Goal: Task Accomplishment & Management: Manage account settings

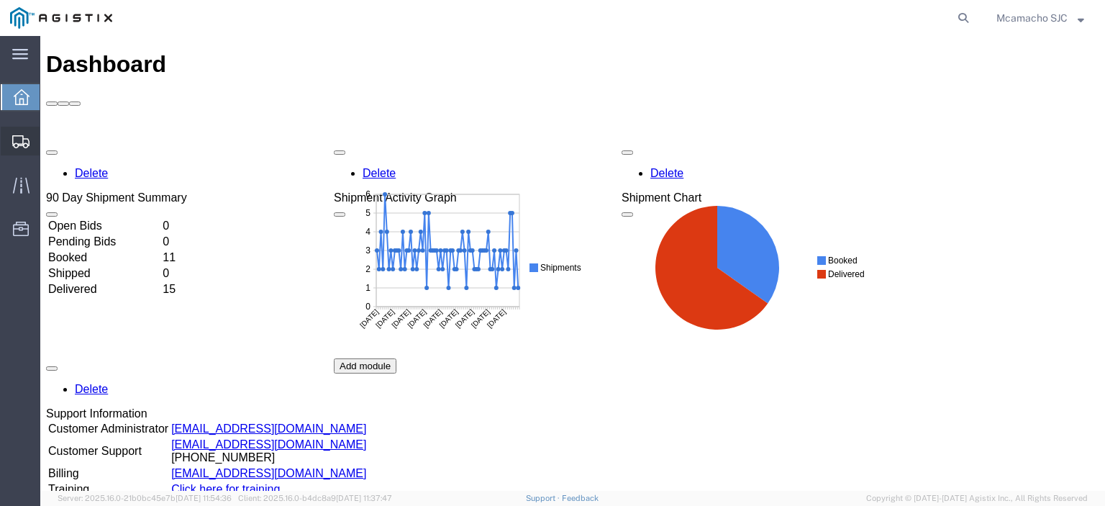
click at [50, 140] on span "Shipments" at bounding box center [45, 141] width 10 height 29
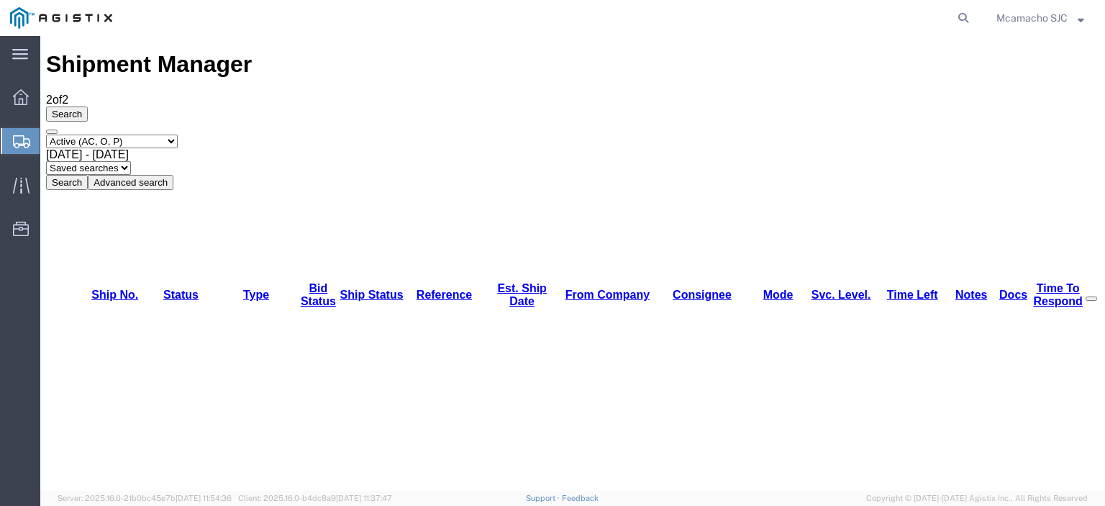
click at [106, 134] on select "Select status Active (AC, O, P) All Approved Awaiting Confirmation (AC) Booked …" at bounding box center [112, 141] width 132 height 14
select select "BOOK"
click at [46, 134] on select "Select status Active (AC, O, P) All Approved Awaiting Confirmation (AC) Booked …" at bounding box center [112, 141] width 132 height 14
click at [88, 175] on button "Search" at bounding box center [67, 182] width 42 height 15
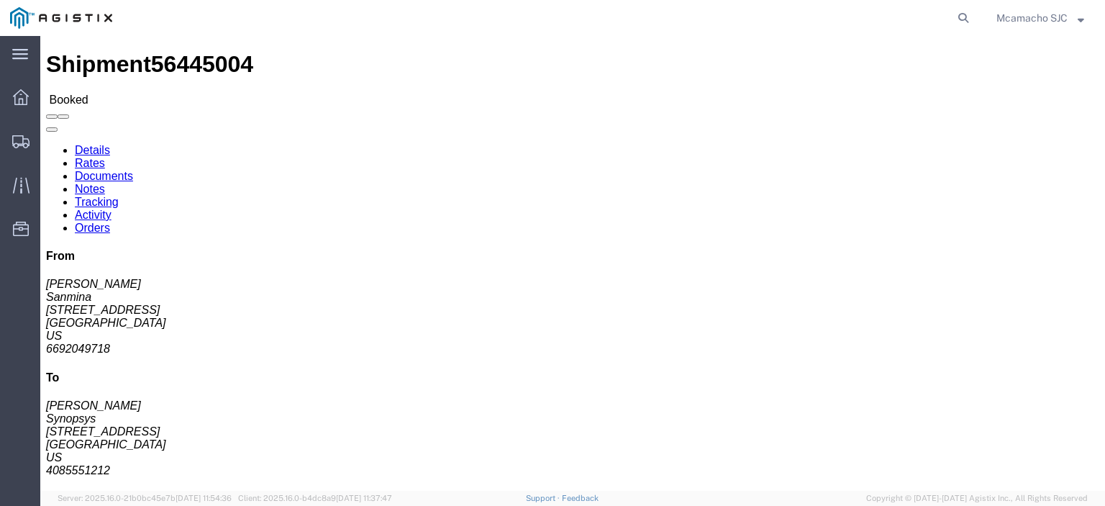
click link "Tracking"
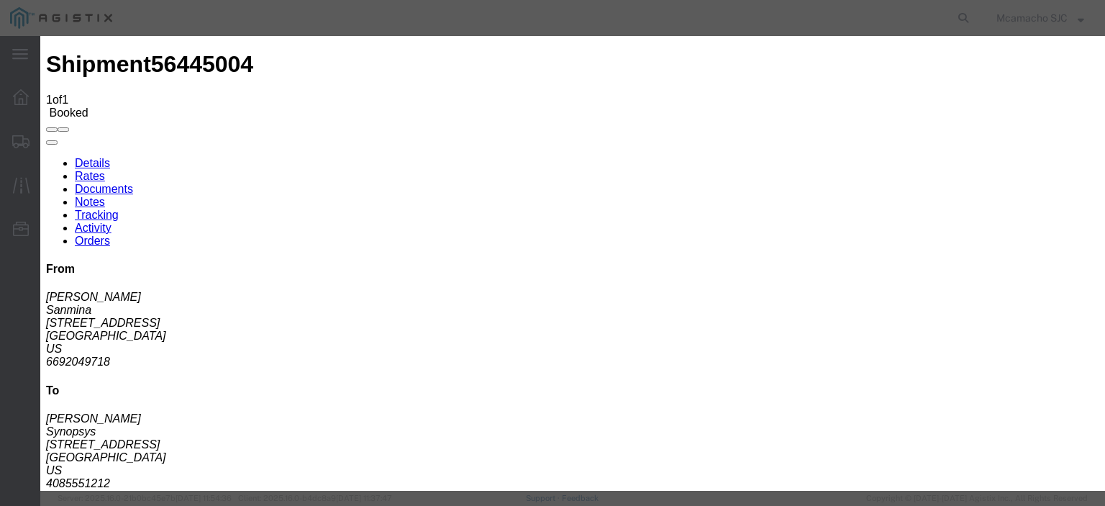
type input "[DATE]"
type input "5:00 PM"
type input "[DATE]"
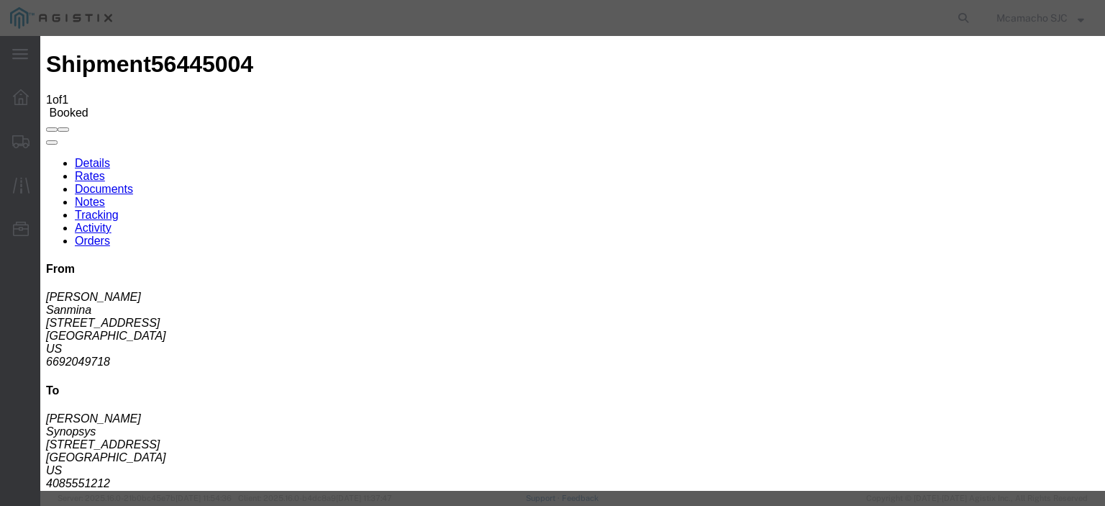
type input "3:18 PM"
select select "DELIVRED"
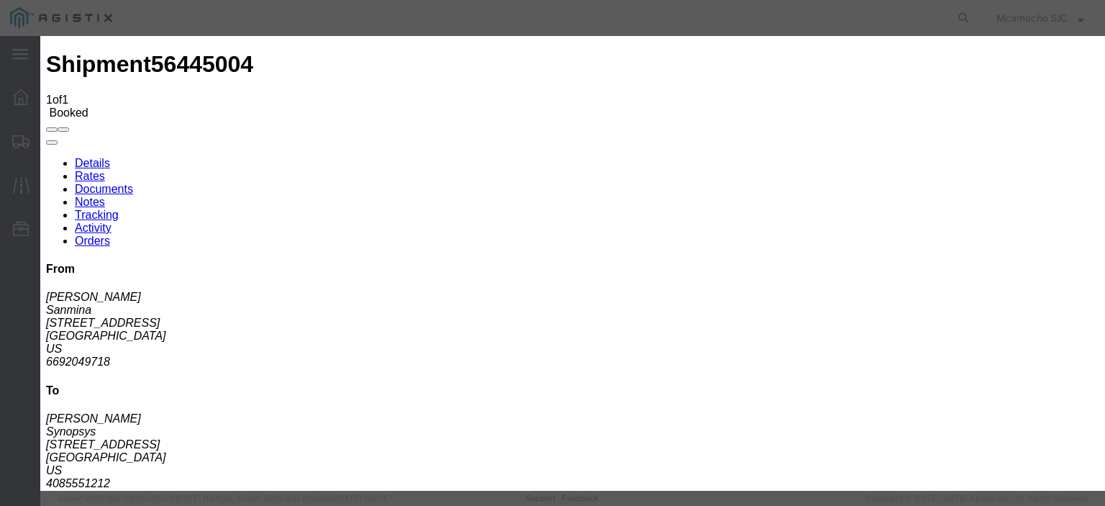
type input "[DATE]"
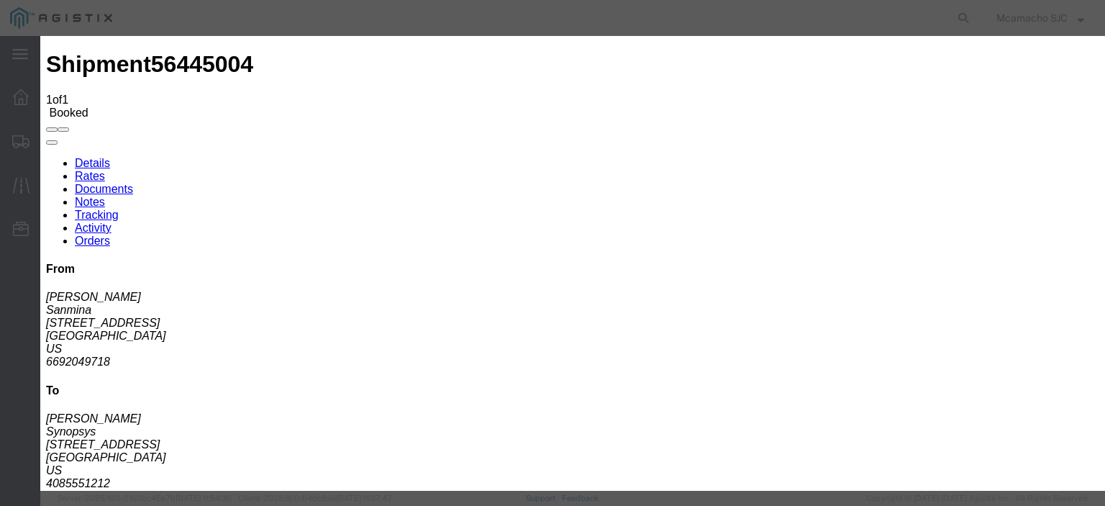
type input "[PERSON_NAME]"
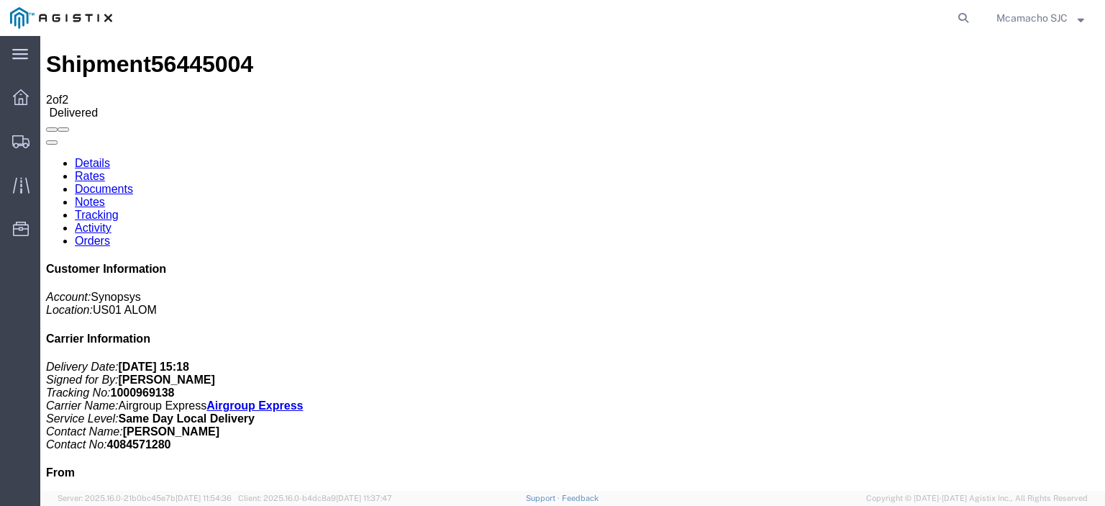
click at [133, 183] on link "Documents" at bounding box center [104, 189] width 58 height 12
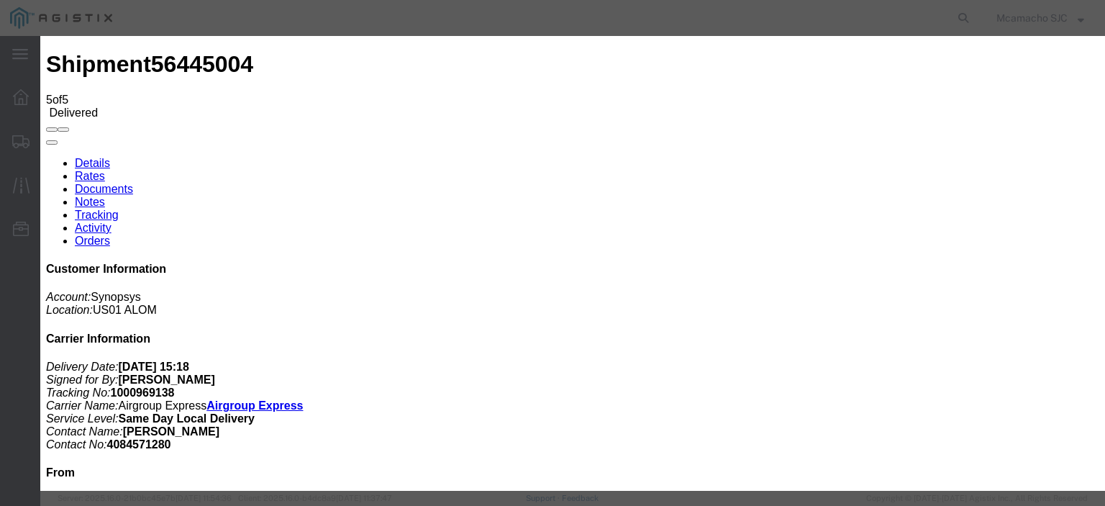
drag, startPoint x: 956, startPoint y: 83, endPoint x: 1041, endPoint y: 44, distance: 93.3
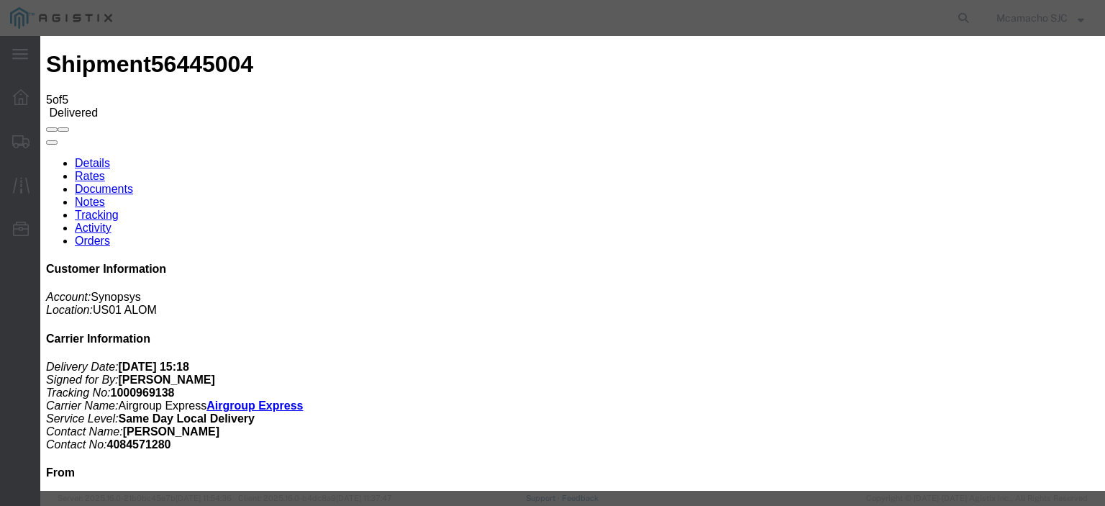
type input "C:\fakepath\1000969138 HCPOD.pdf"
type input "AIRGROUP"
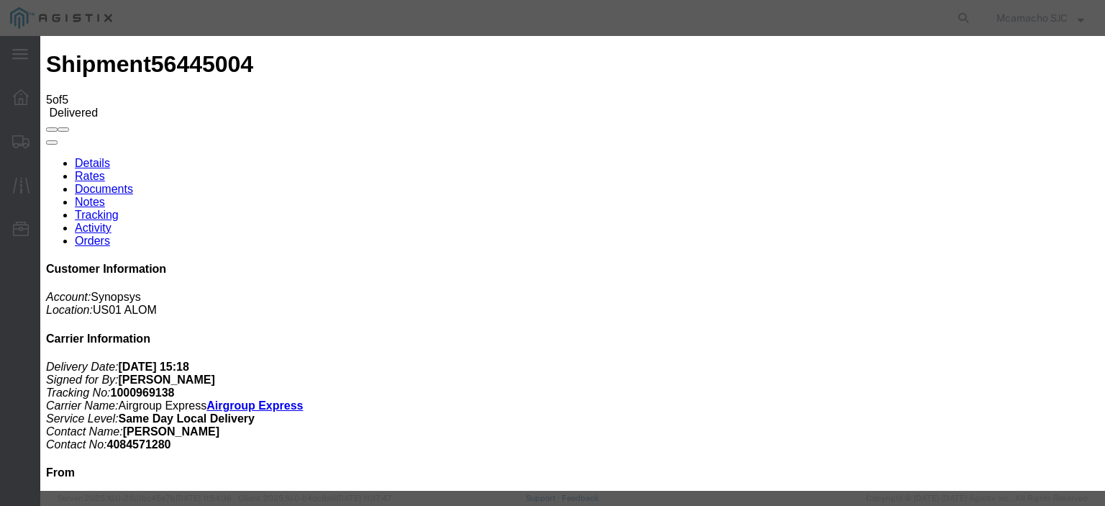
type input "POD"
select select "PROOF_OF_DELIVERY"
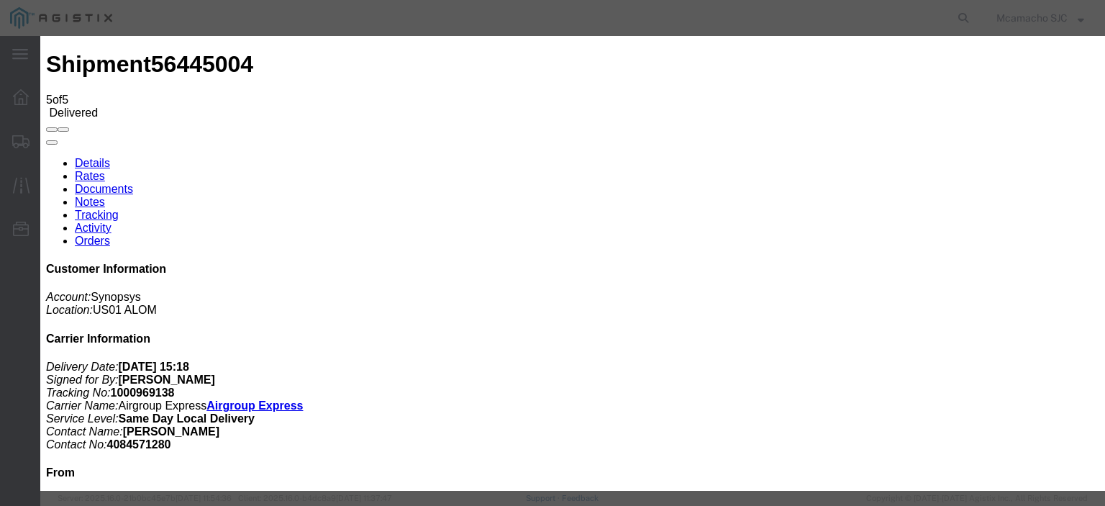
select select
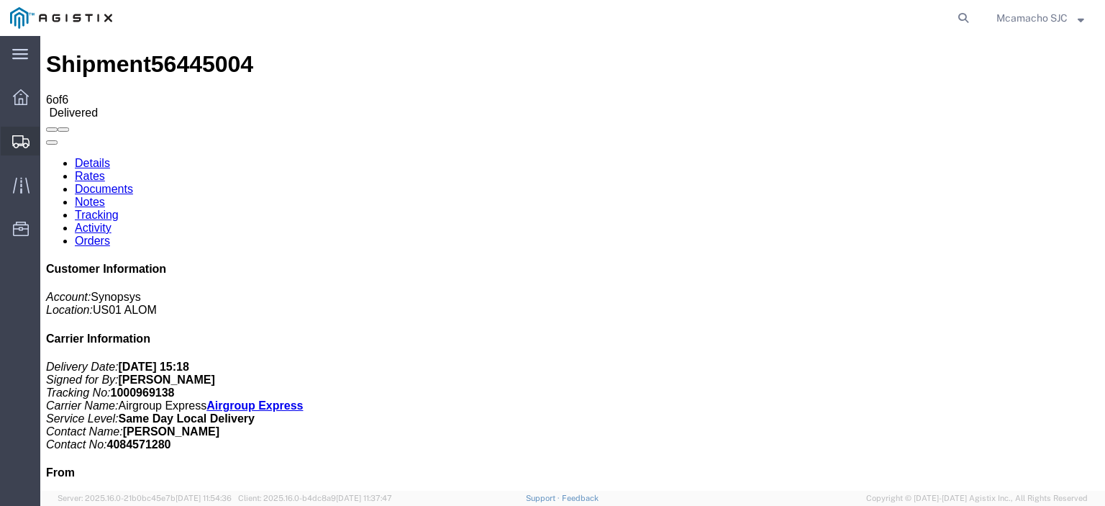
click at [50, 136] on span "Shipments" at bounding box center [45, 141] width 10 height 29
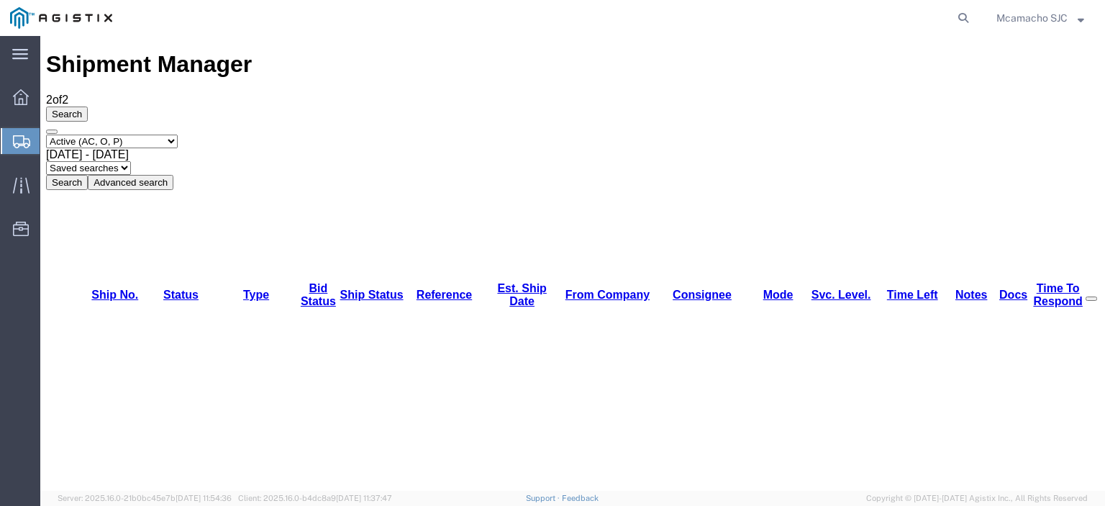
click at [124, 134] on select "Select status Active (AC, O, P) All Approved Awaiting Confirmation (AC) Booked …" at bounding box center [112, 141] width 132 height 14
select select "BOOK"
click at [46, 134] on select "Select status Active (AC, O, P) All Approved Awaiting Confirmation (AC) Booked …" at bounding box center [112, 141] width 132 height 14
click at [88, 175] on button "Search" at bounding box center [67, 182] width 42 height 15
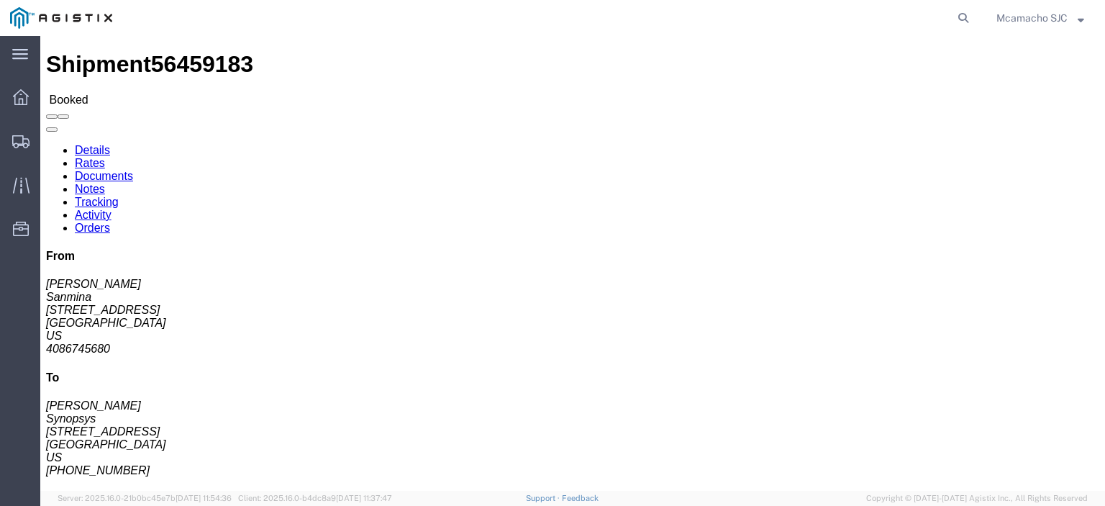
click link "Tracking"
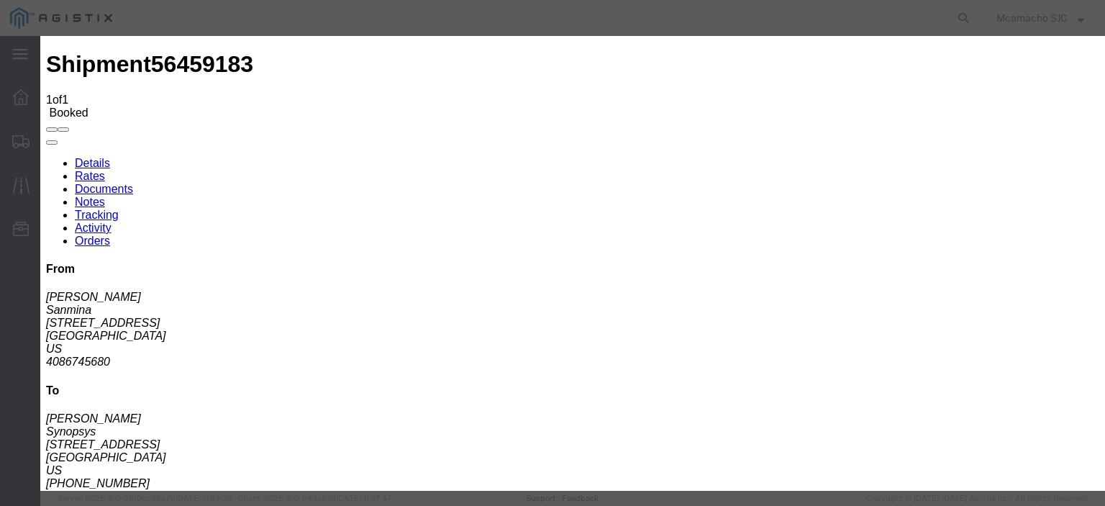
type input "[DATE]"
type input "5:00 PM"
type input "[DATE]"
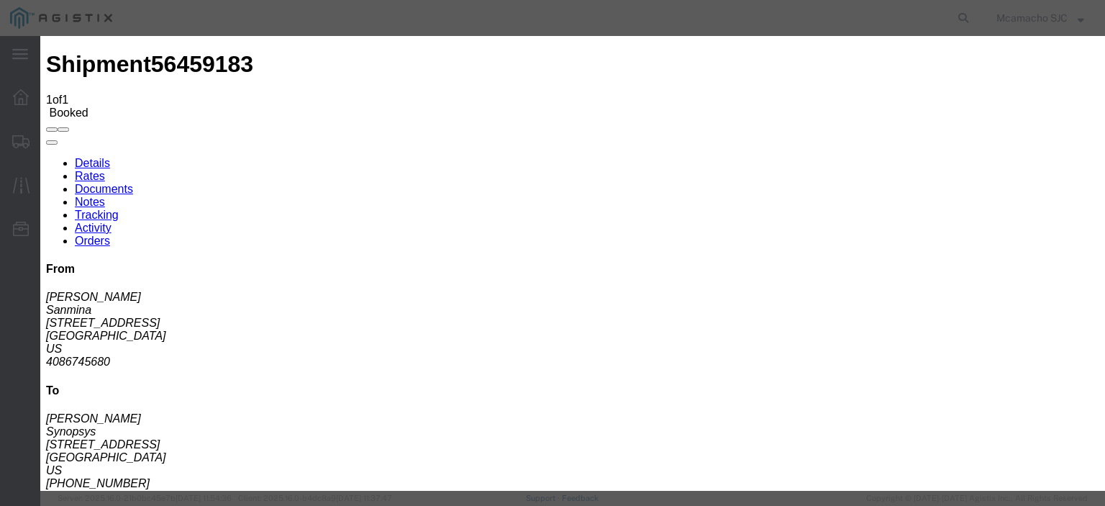
type input "3:58 PM"
select select "DELIVRED"
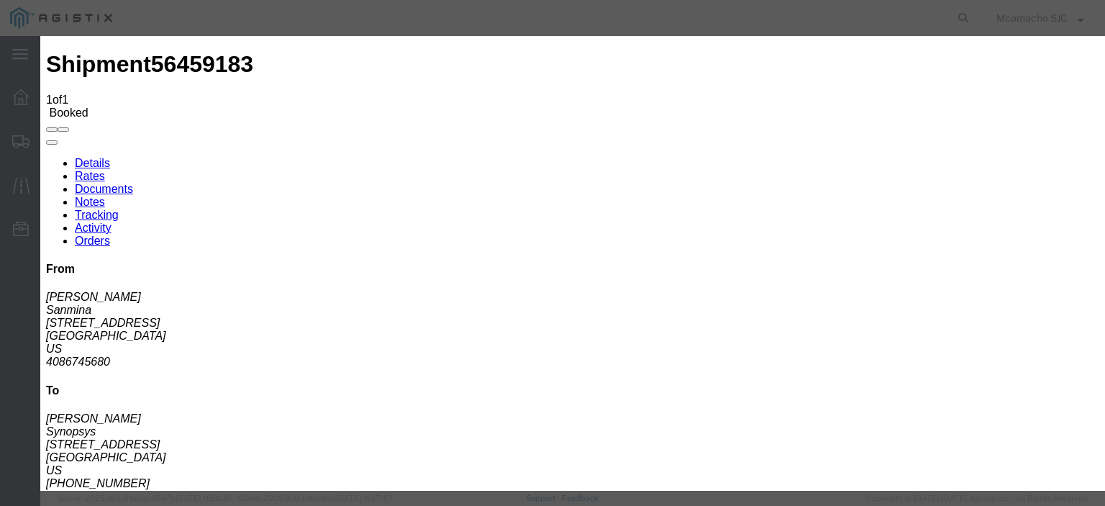
type input "[PERSON_NAME]"
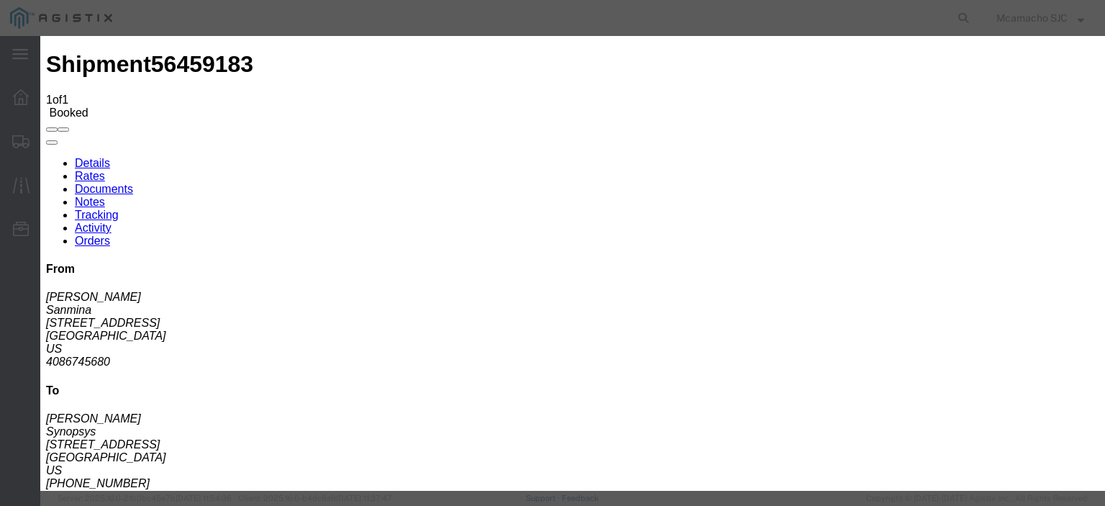
type input "[DATE]"
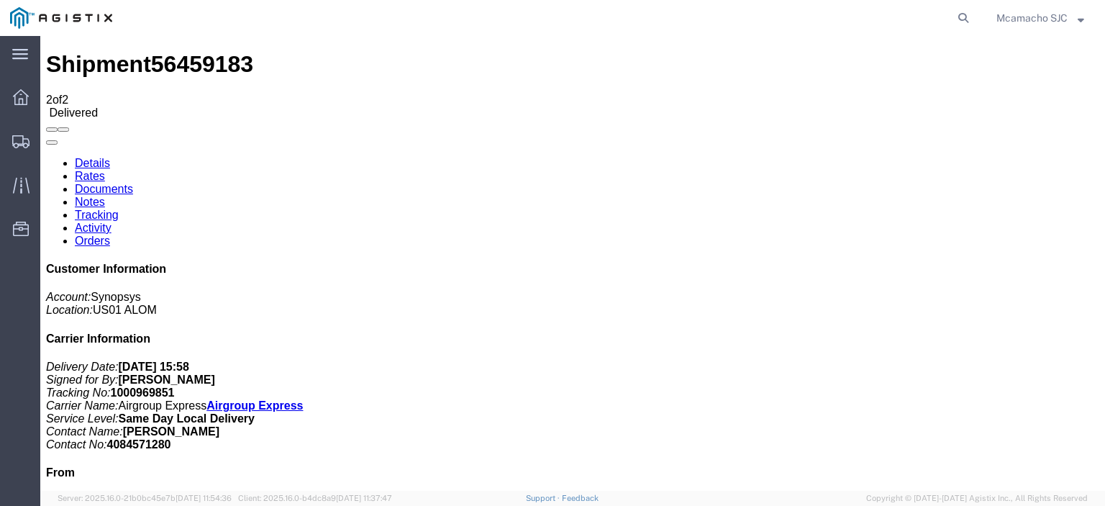
click at [133, 183] on link "Documents" at bounding box center [104, 189] width 58 height 12
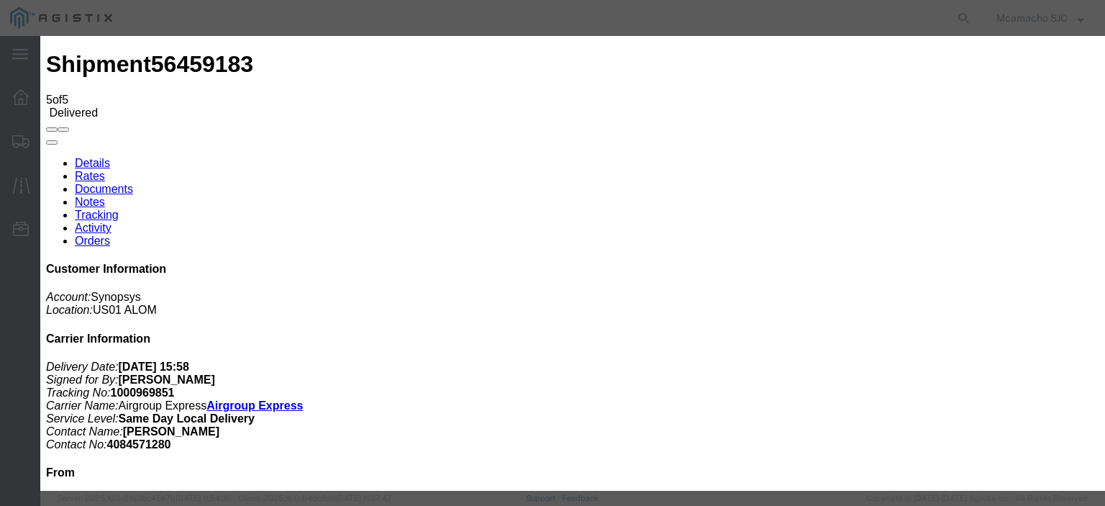
type input "C:\fakepath\1000969851 HCPOD.pdf"
type input "AIRGROUP"
drag, startPoint x: 666, startPoint y: 154, endPoint x: 682, endPoint y: 157, distance: 16.2
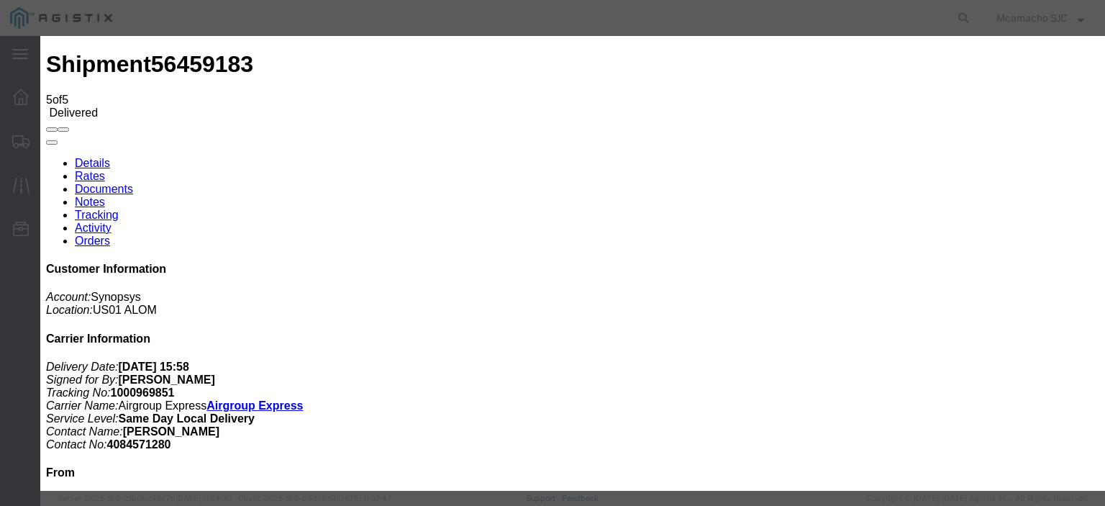
type input "POD"
drag, startPoint x: 862, startPoint y: 152, endPoint x: 869, endPoint y: 156, distance: 8.4
select select "PROOF_OF_DELIVERY"
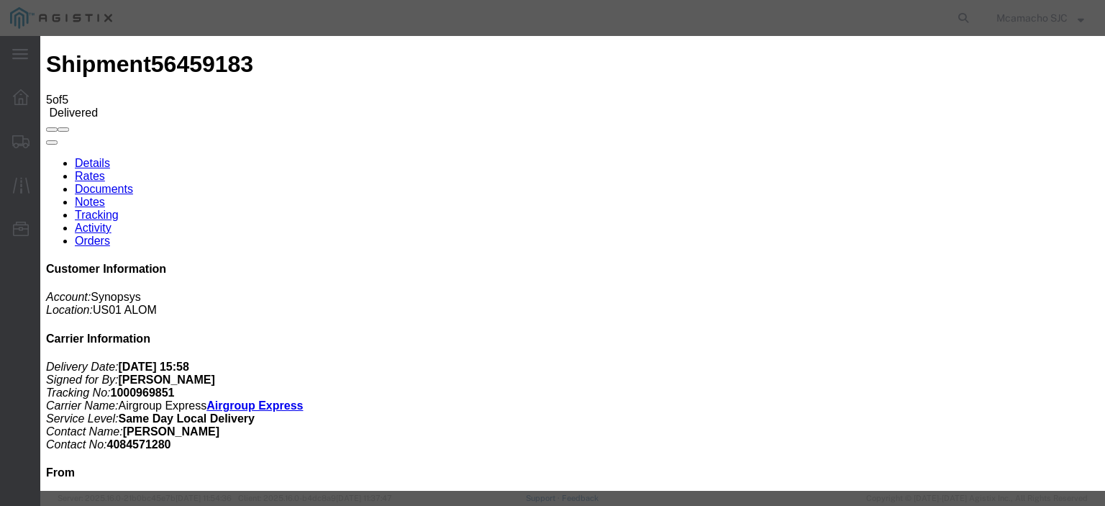
select select
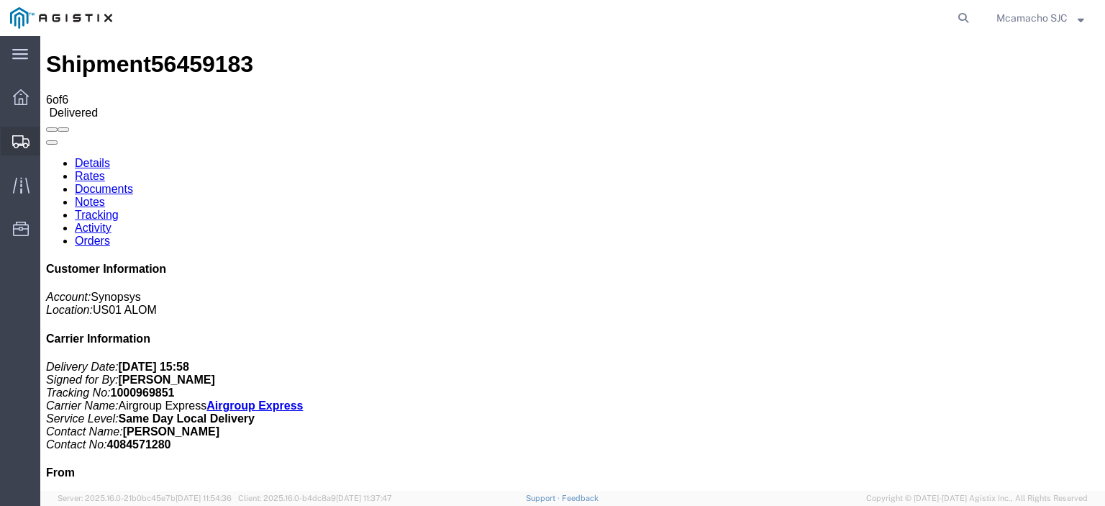
click at [7, 134] on div at bounding box center [21, 141] width 40 height 29
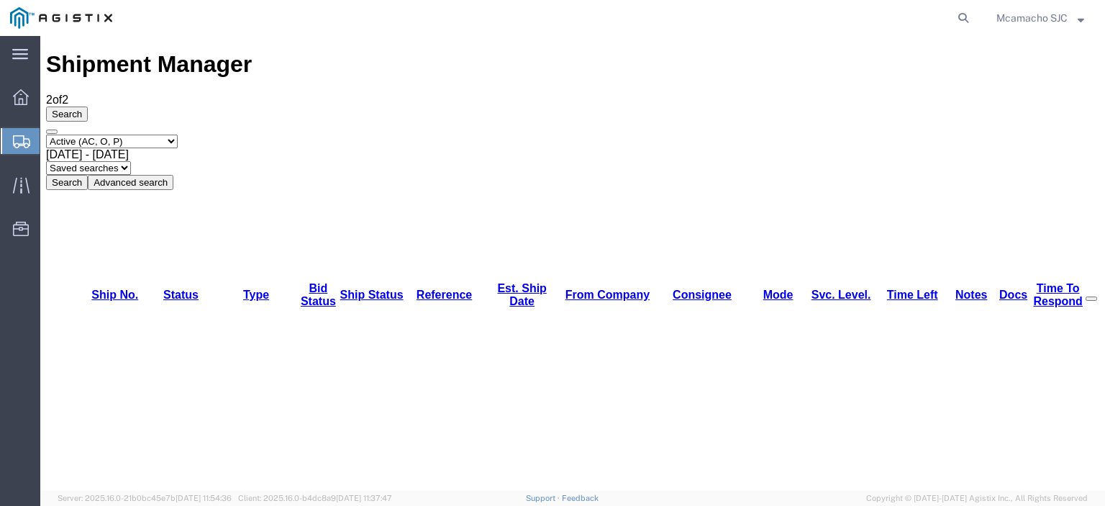
click at [97, 134] on select "Select status Active (AC, O, P) All Approved Awaiting Confirmation (AC) Booked …" at bounding box center [112, 141] width 132 height 14
select select "BOOK"
click at [46, 134] on select "Select status Active (AC, O, P) All Approved Awaiting Confirmation (AC) Booked …" at bounding box center [112, 141] width 132 height 14
click at [88, 175] on button "Search" at bounding box center [67, 182] width 42 height 15
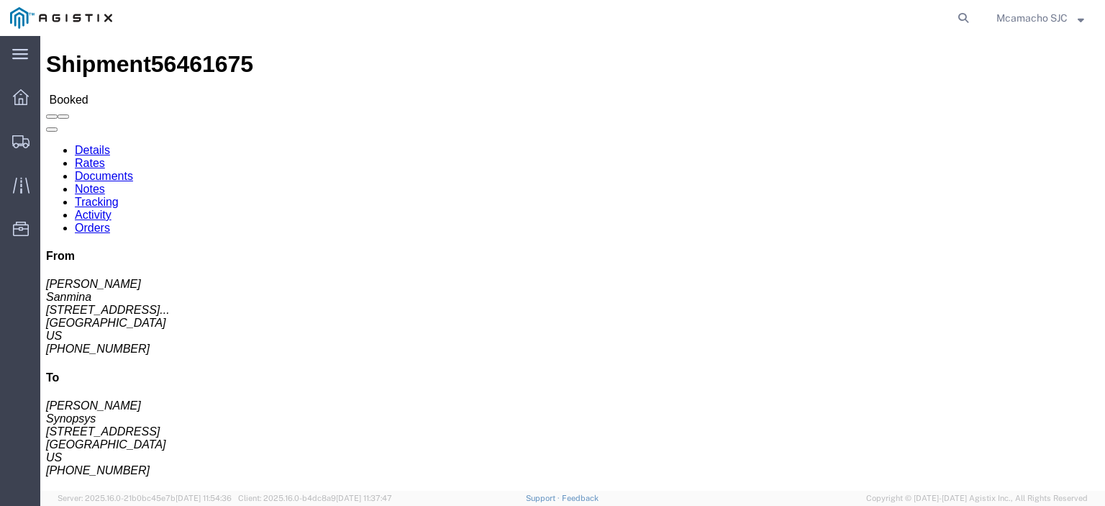
click link "Tracking"
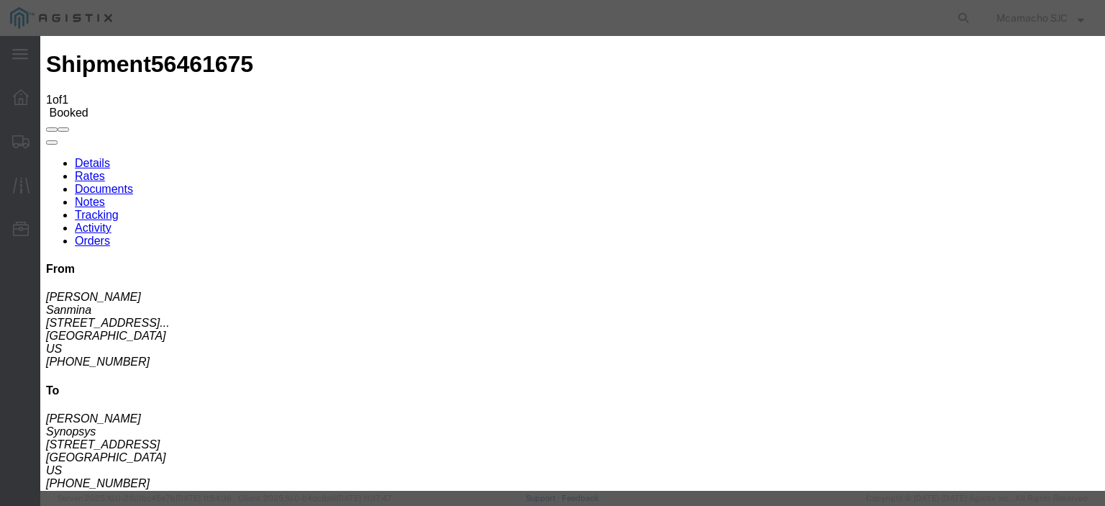
type input "[DATE]"
type input "5:00 PM"
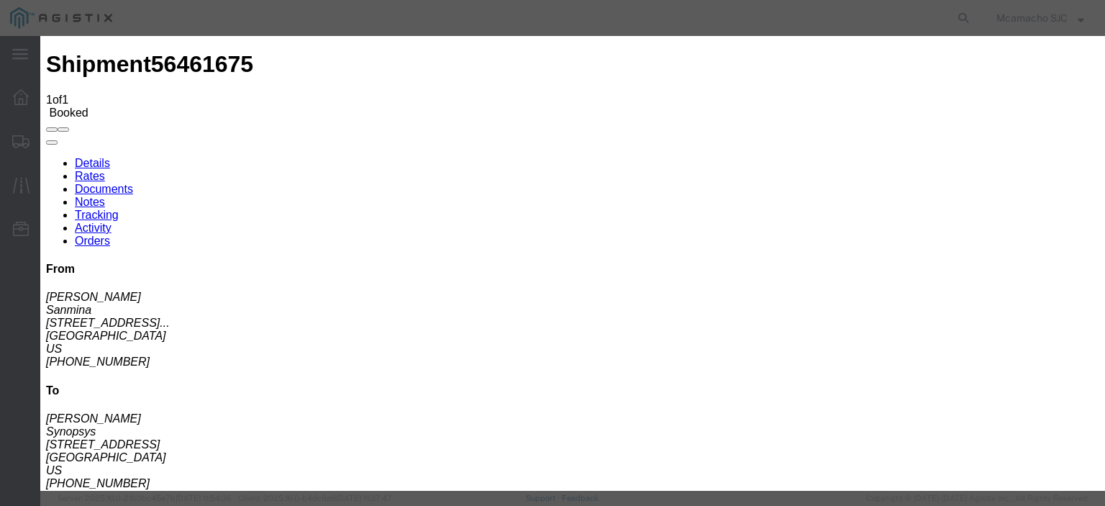
type input "[DATE]"
type input "3:58 PM"
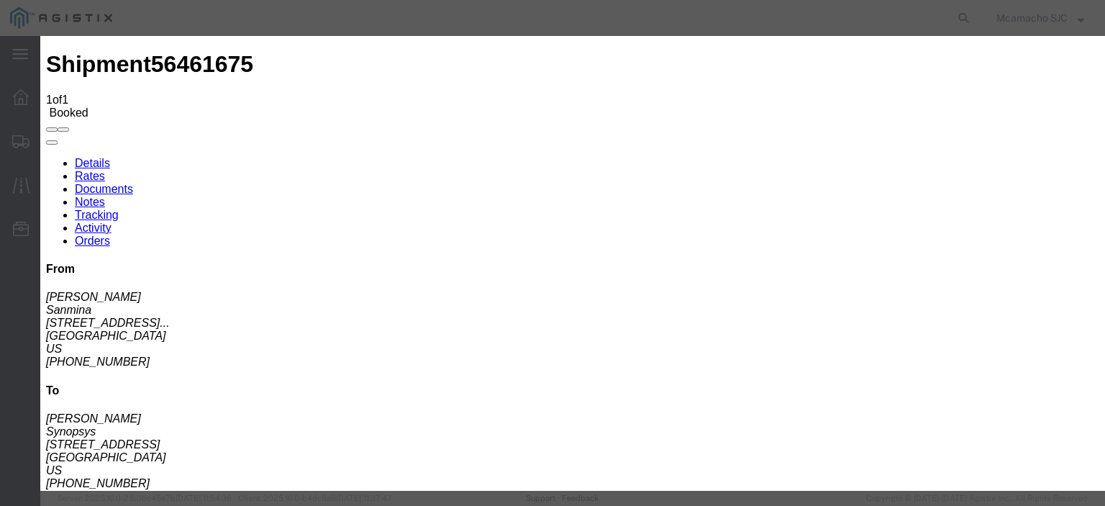
select select "DELIVRED"
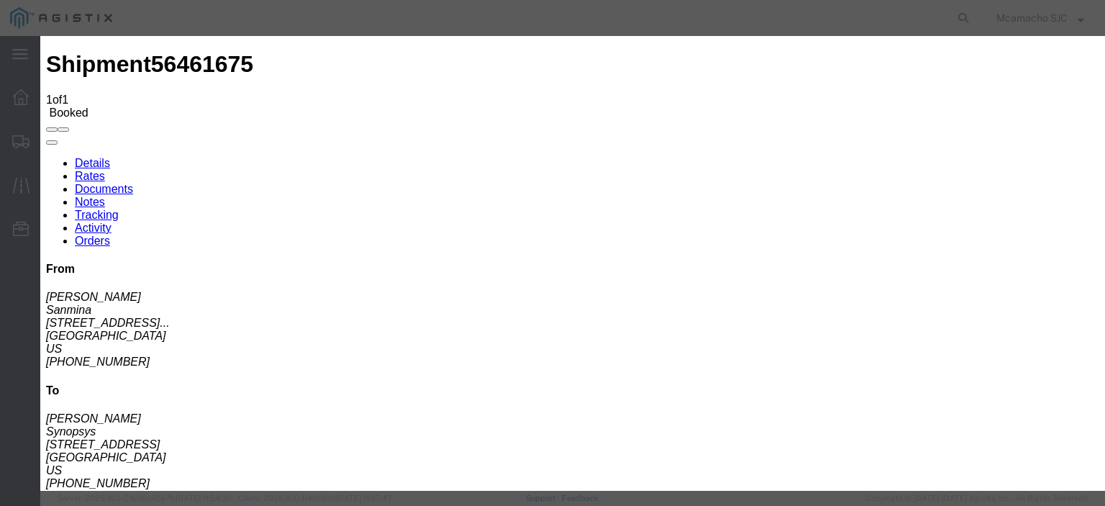
type input "[DATE]"
type input "[PERSON_NAME]"
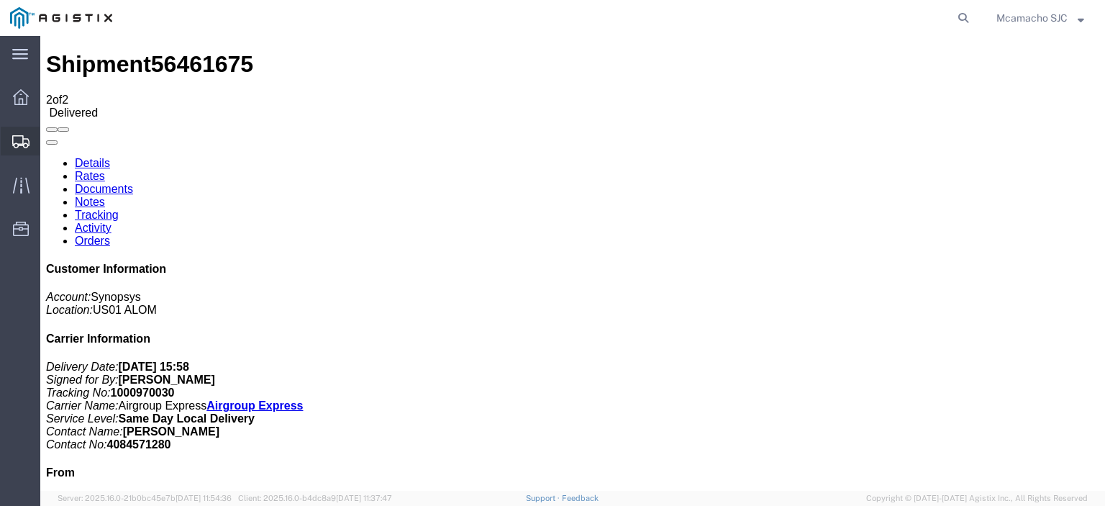
click at [50, 145] on span "Shipments" at bounding box center [45, 141] width 10 height 29
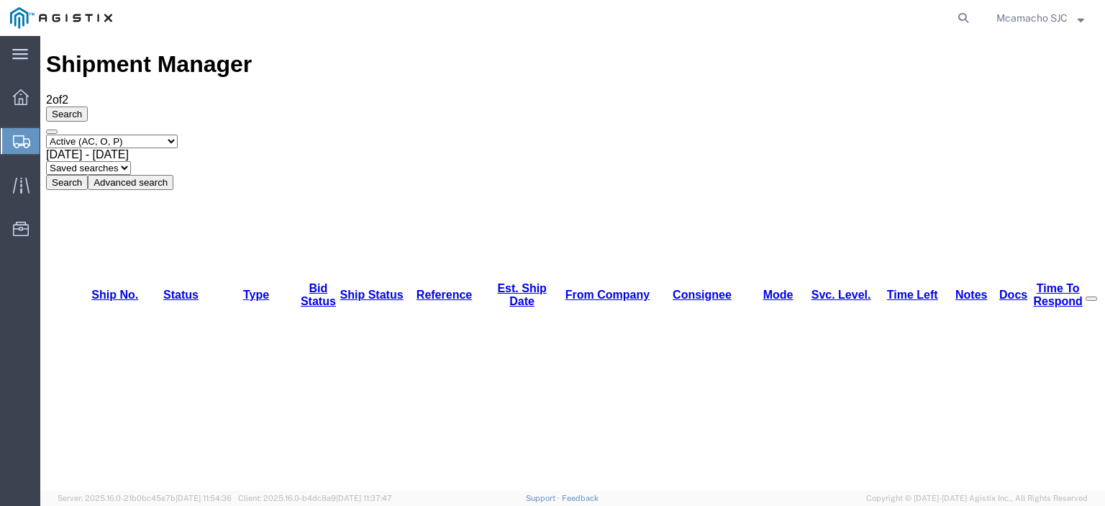
click at [115, 134] on select "Select status Active (AC, O, P) All Approved Awaiting Confirmation (AC) Booked …" at bounding box center [112, 141] width 132 height 14
select select "BOOK"
click at [46, 134] on select "Select status Active (AC, O, P) All Approved Awaiting Confirmation (AC) Booked …" at bounding box center [112, 141] width 132 height 14
click at [88, 175] on button "Search" at bounding box center [67, 182] width 42 height 15
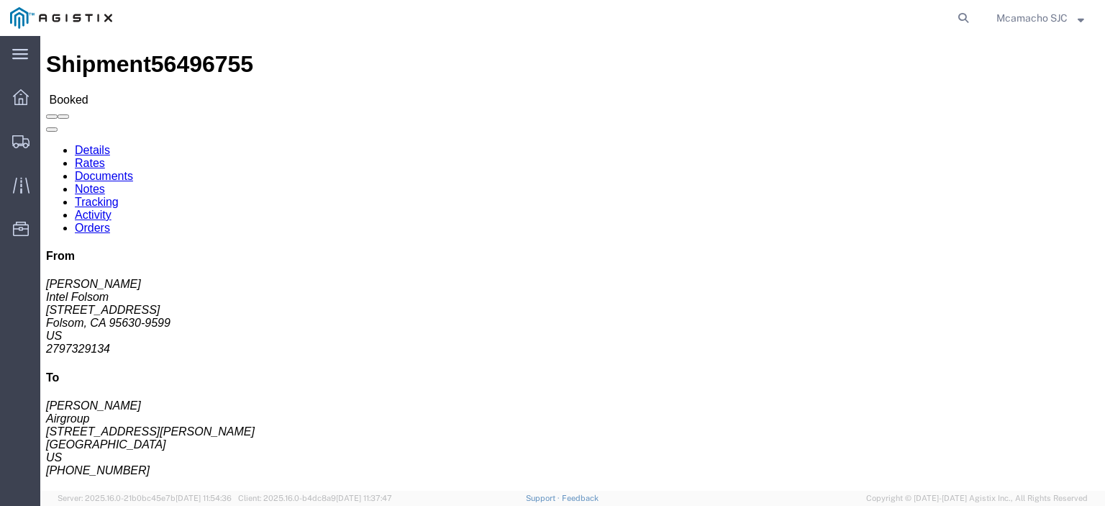
click link "Tracking"
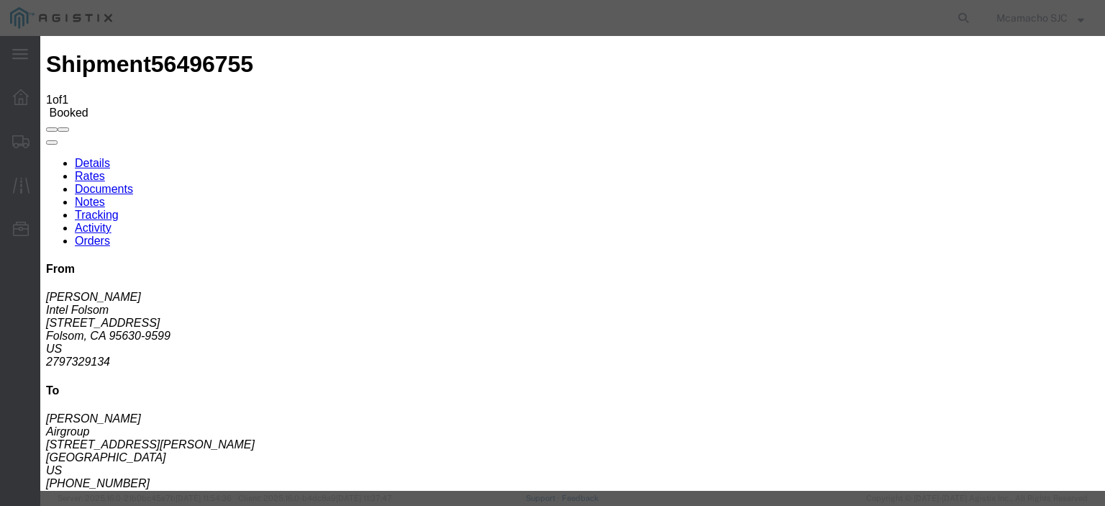
type input "[DATE]"
type input "10:51 AM"
select select "PICKEDUP"
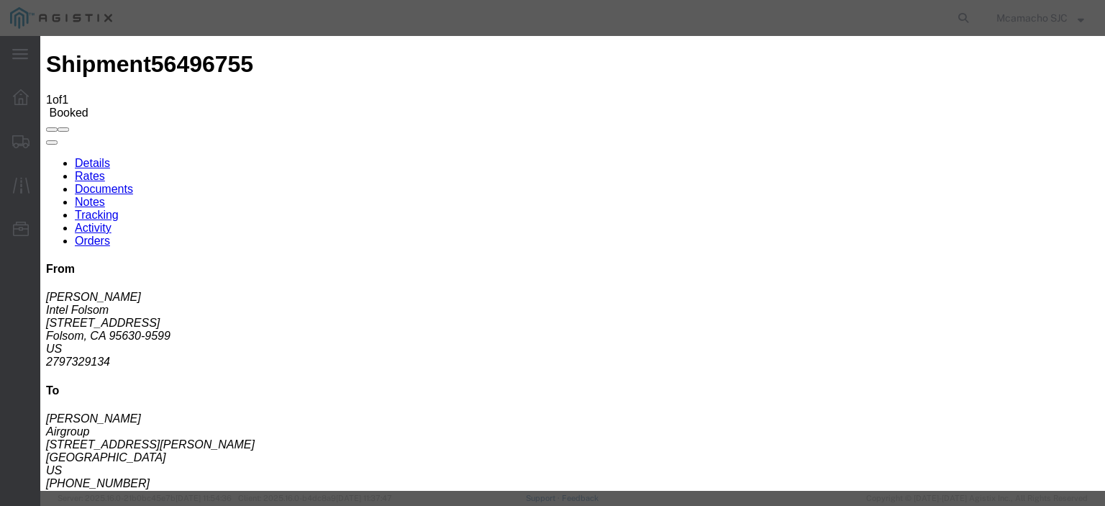
type input "[DATE]"
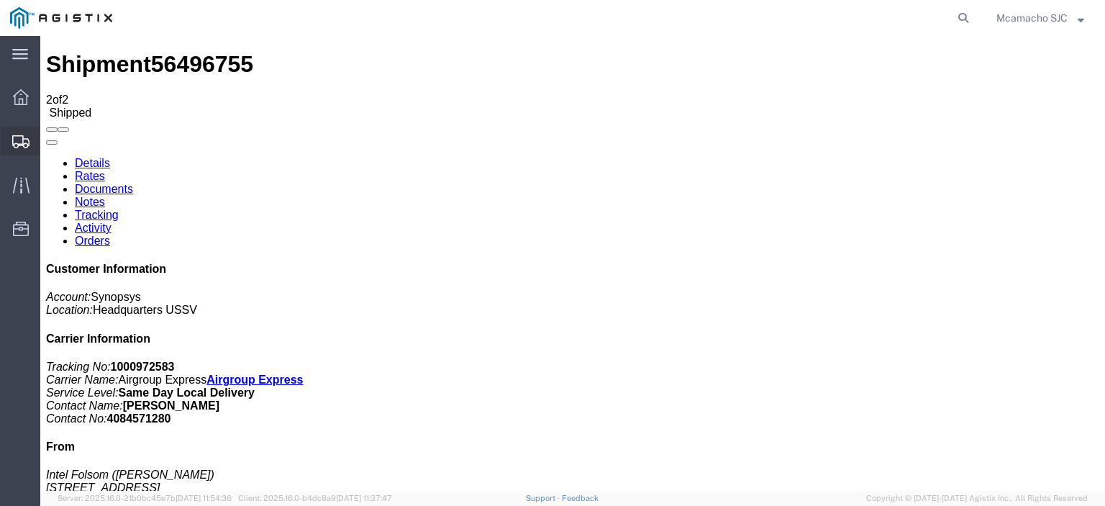
click at [8, 132] on div at bounding box center [21, 141] width 40 height 29
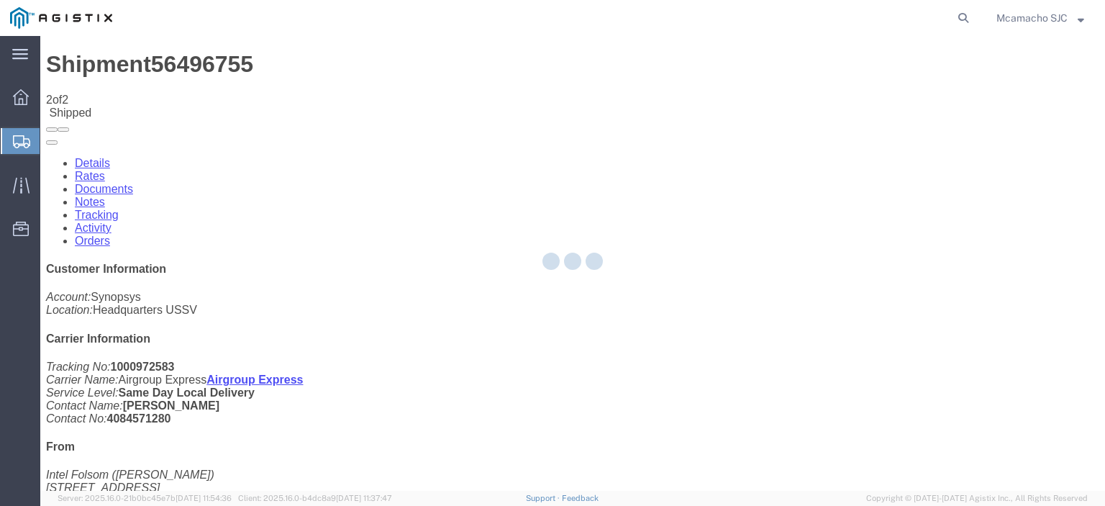
click at [72, 147] on div at bounding box center [572, 263] width 1064 height 455
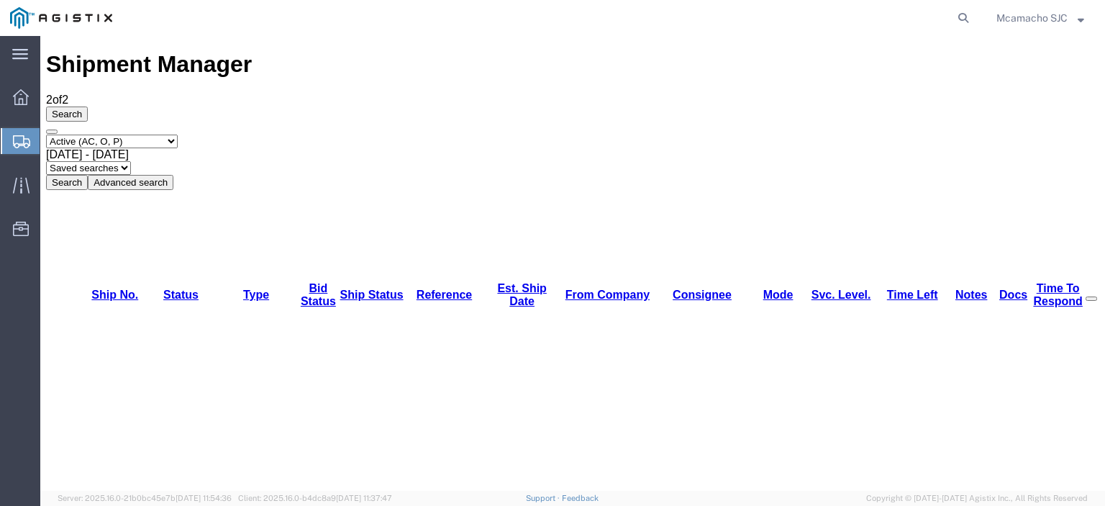
click at [118, 134] on select "Select status Active (AC, O, P) All Approved Awaiting Confirmation (AC) Booked …" at bounding box center [112, 141] width 132 height 14
select select "BOOK"
click at [46, 134] on select "Select status Active (AC, O, P) All Approved Awaiting Confirmation (AC) Booked …" at bounding box center [112, 141] width 132 height 14
click at [88, 175] on button "Search" at bounding box center [67, 182] width 42 height 15
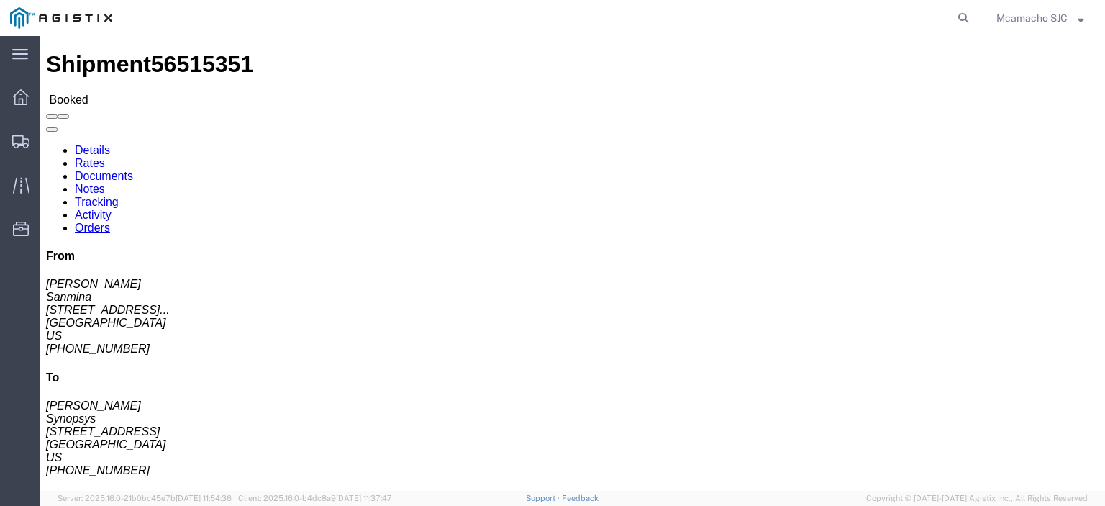
click link "Documents"
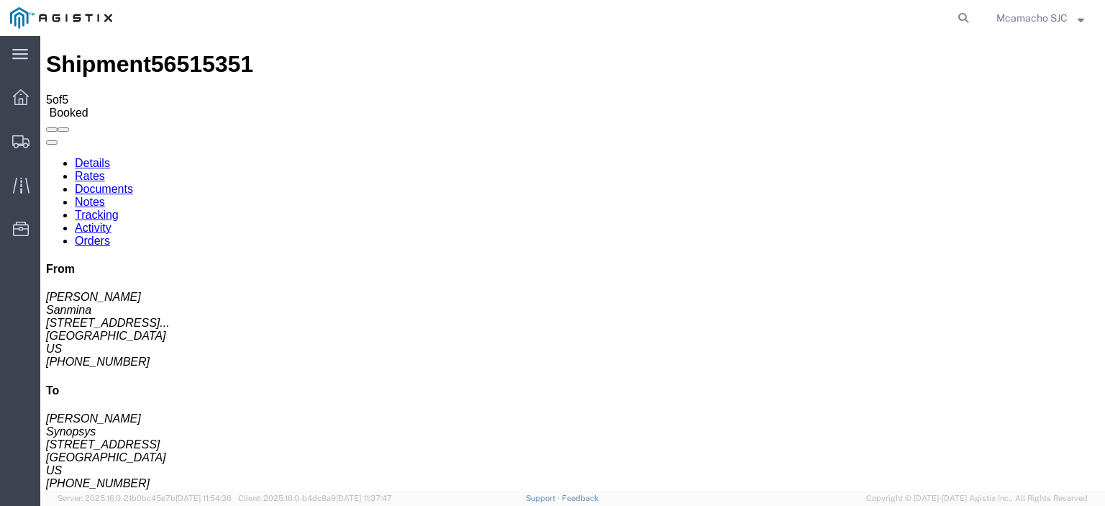
click at [119, 209] on link "Tracking" at bounding box center [97, 215] width 44 height 12
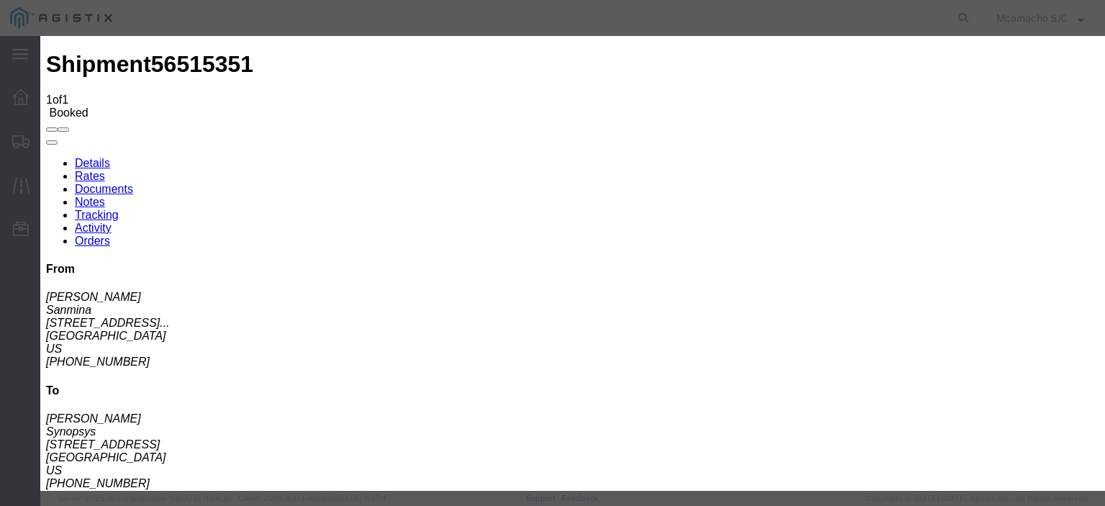
type input "[DATE]"
type input "3:48 PM"
select select "DELIVRED"
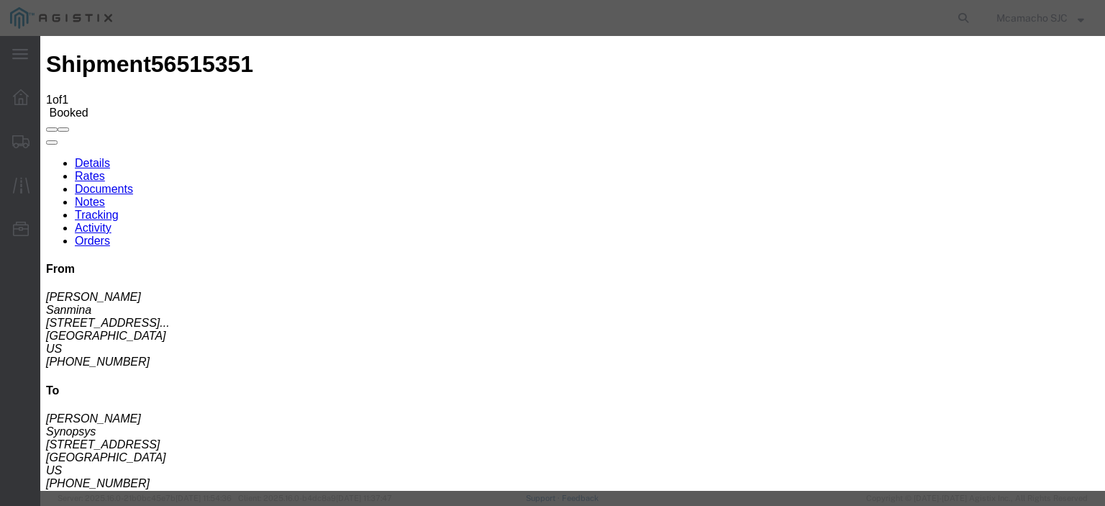
type input "[PERSON_NAME]"
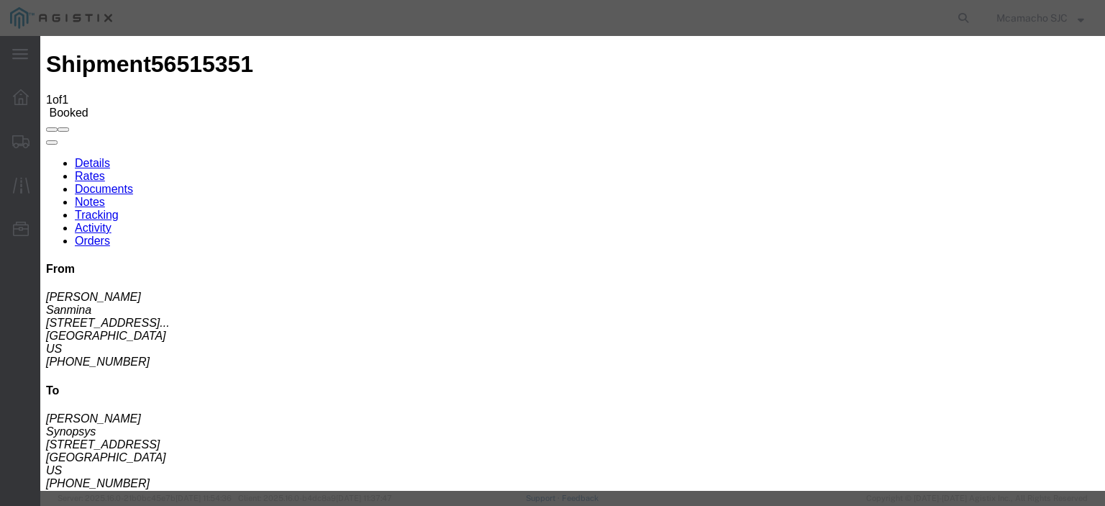
type input "[DATE]"
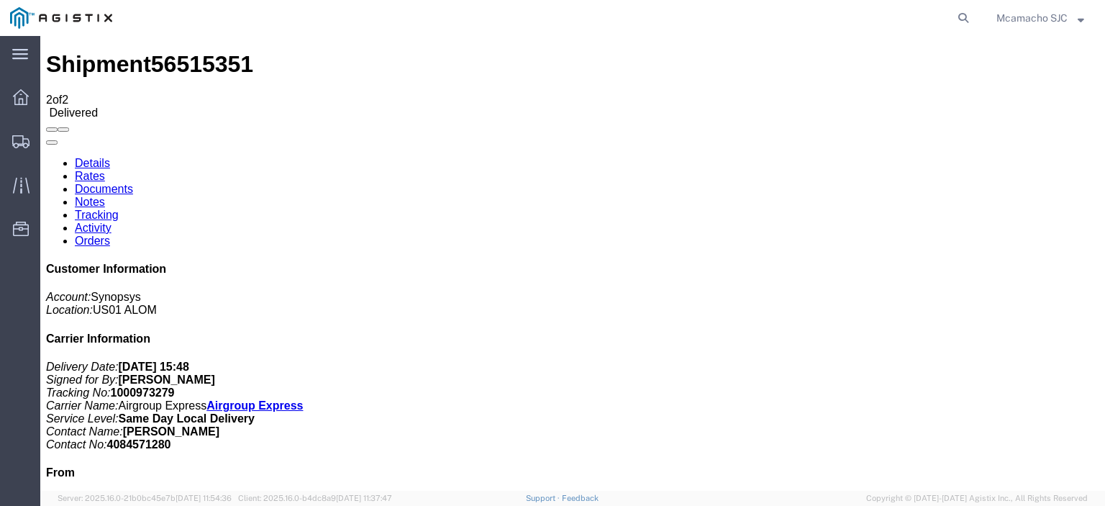
click at [133, 183] on link "Documents" at bounding box center [104, 189] width 58 height 12
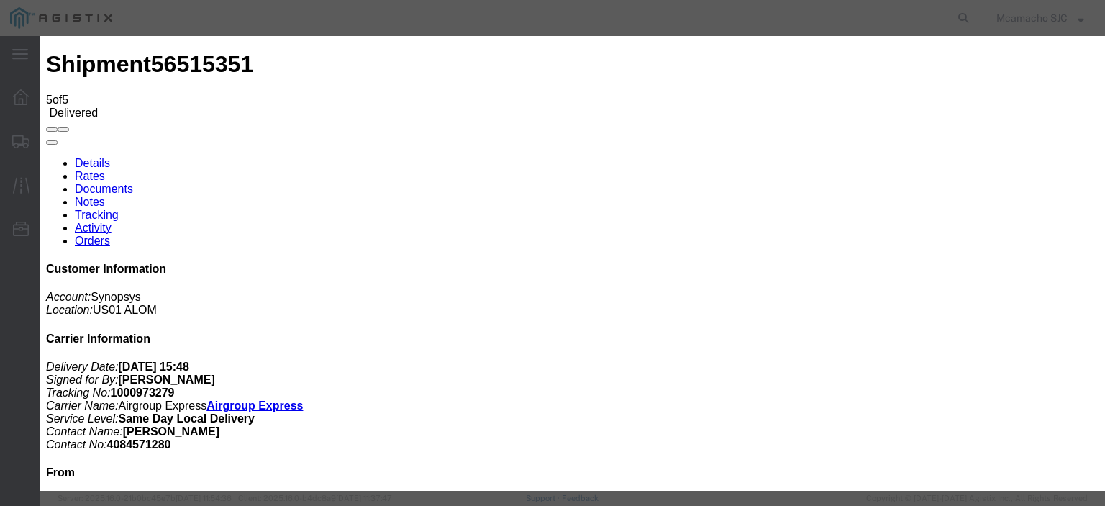
type input "C:\fakepath\1000973279 HCPOD.pdf"
drag, startPoint x: 483, startPoint y: 155, endPoint x: 489, endPoint y: 160, distance: 7.6
type input "AIRGROUP"
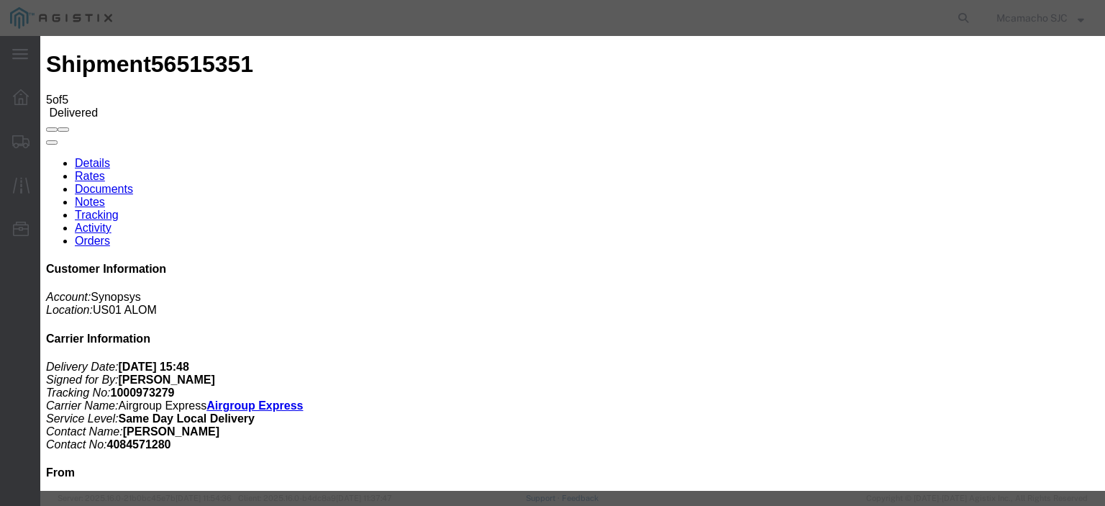
drag, startPoint x: 654, startPoint y: 152, endPoint x: 676, endPoint y: 170, distance: 28.6
type input "POD"
drag, startPoint x: 886, startPoint y: 152, endPoint x: 895, endPoint y: 160, distance: 12.2
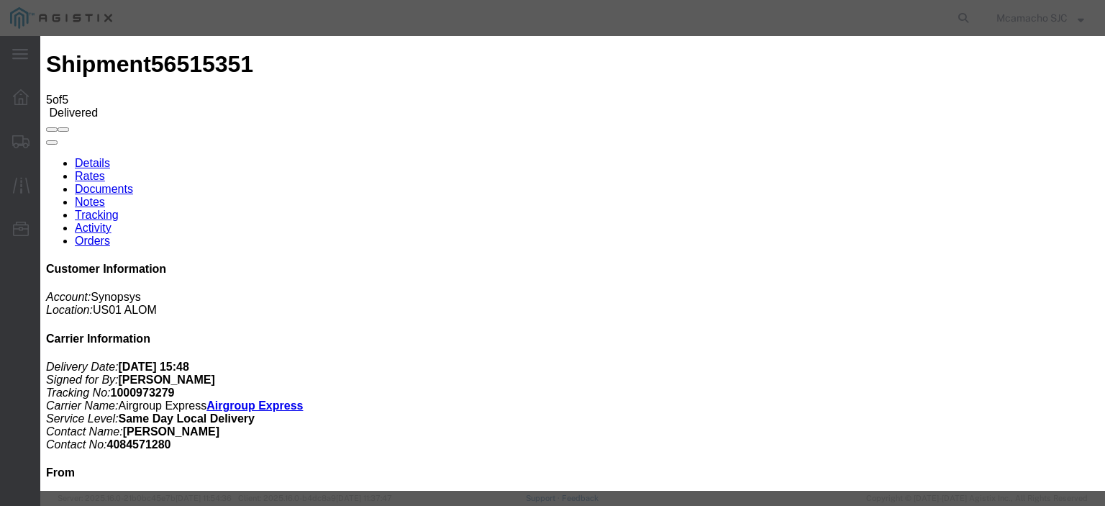
select select "PROOF_OF_DELIVERY"
select select
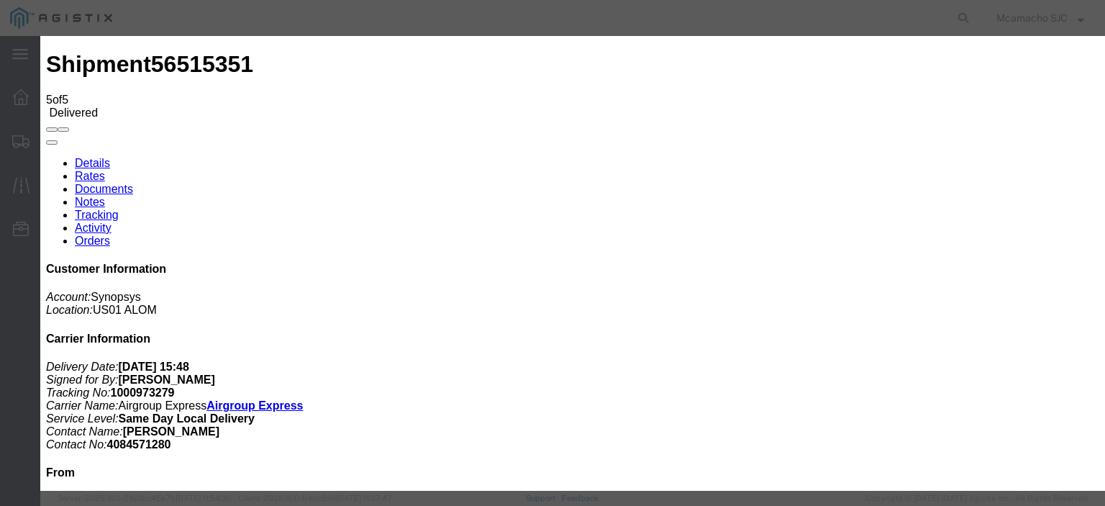
select select
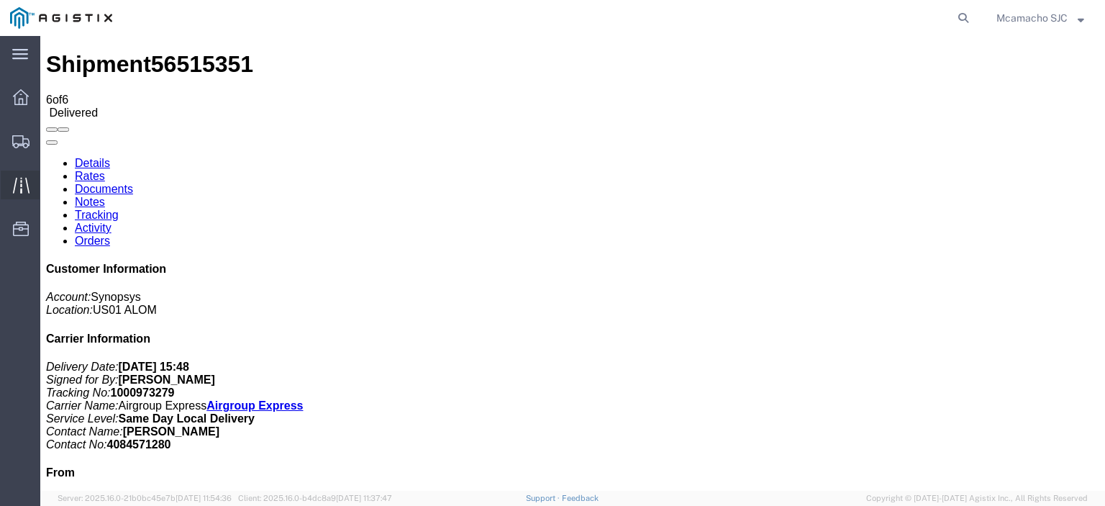
click at [27, 181] on icon at bounding box center [21, 185] width 17 height 17
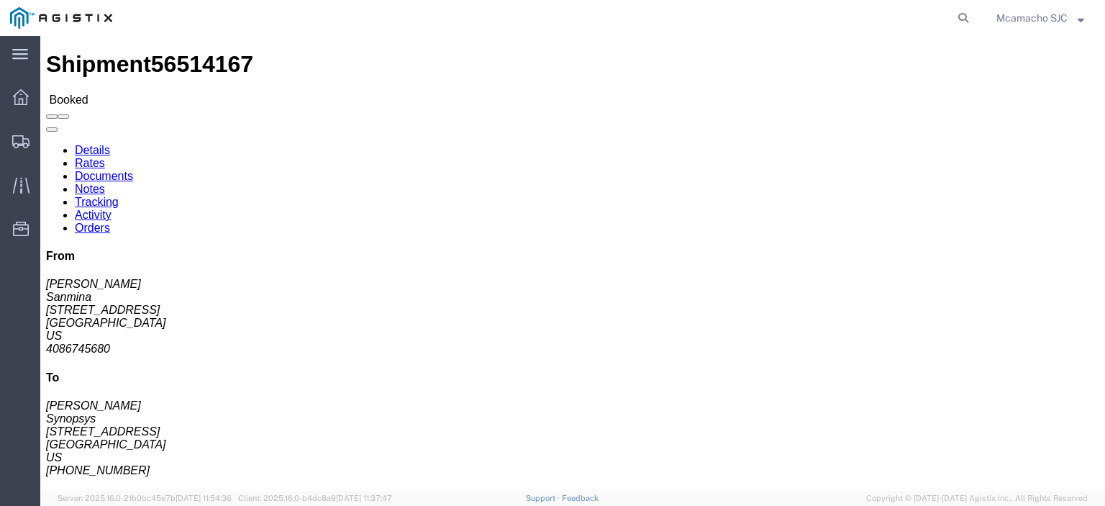
click link "Tracking"
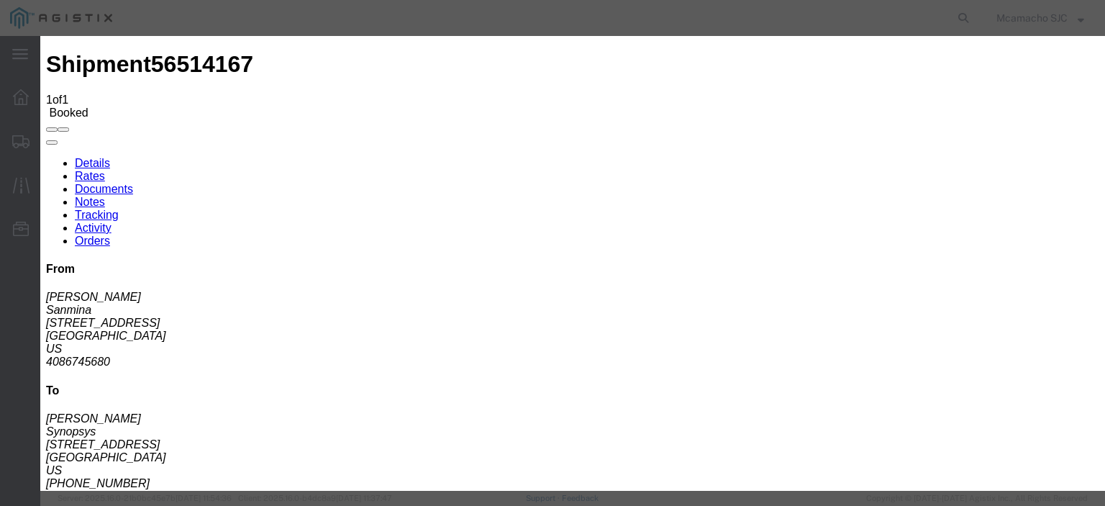
type input "[DATE]"
type input "3:40 PM"
select select "DELIVRED"
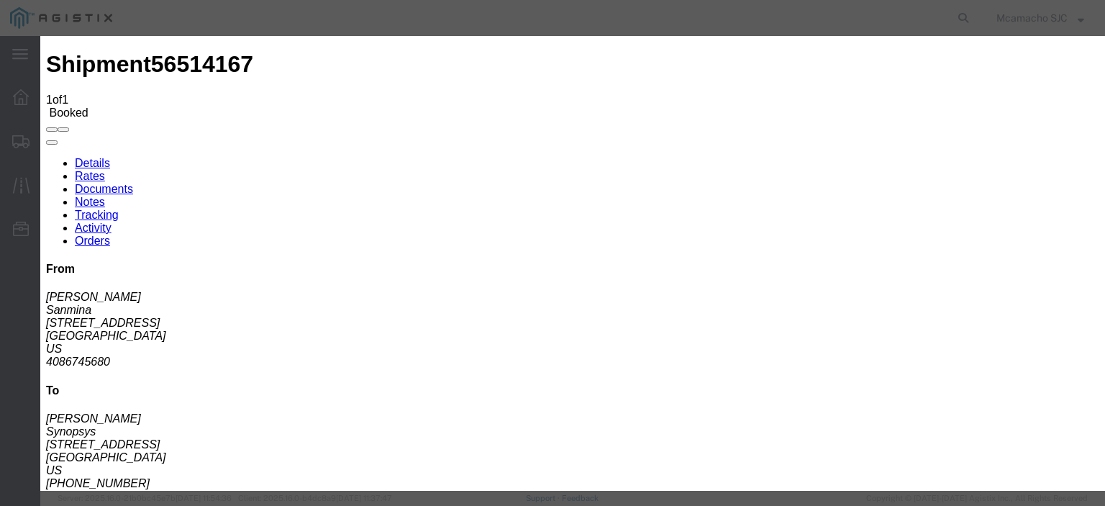
type input "[PERSON_NAME]"
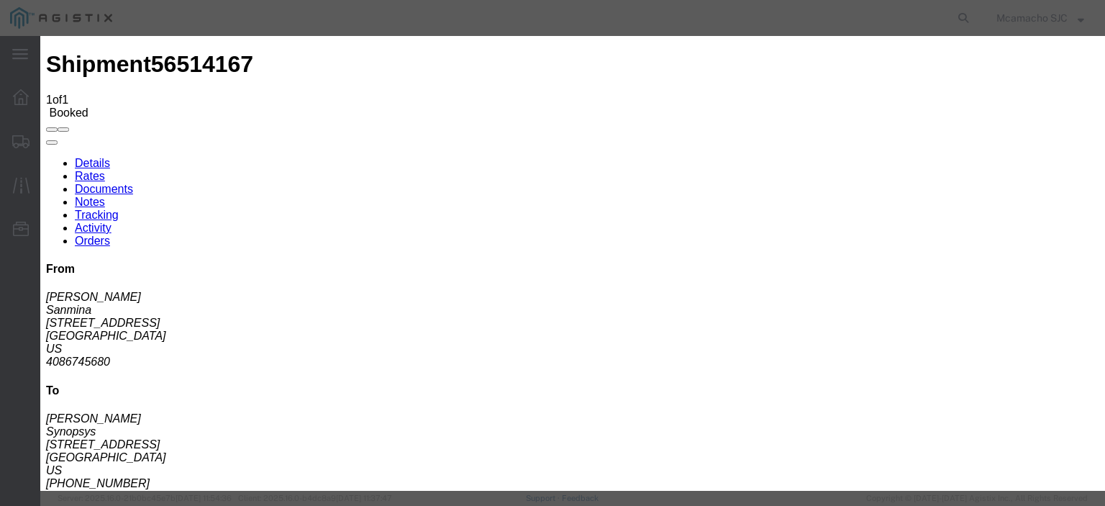
type input "[DATE]"
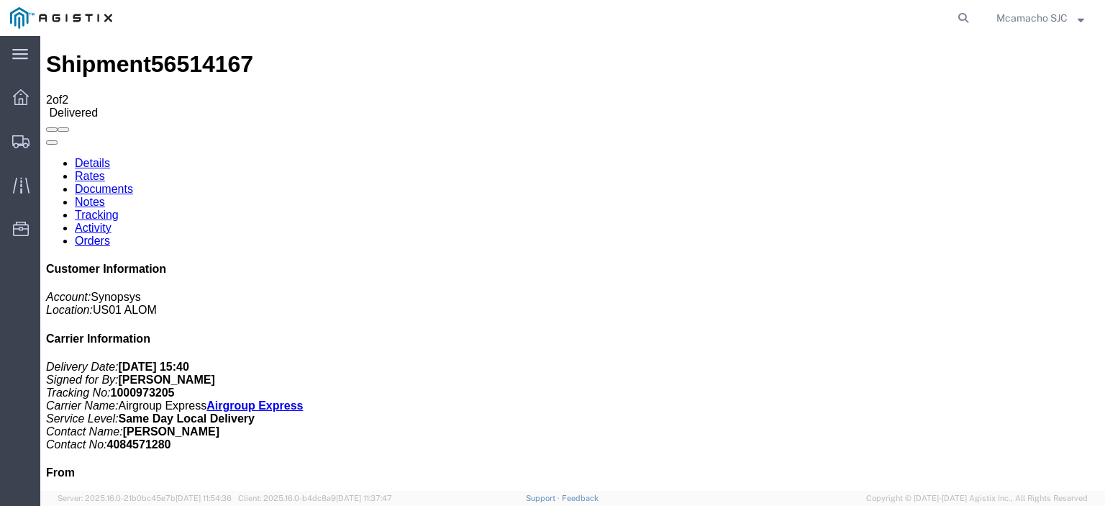
click at [133, 183] on link "Documents" at bounding box center [104, 189] width 58 height 12
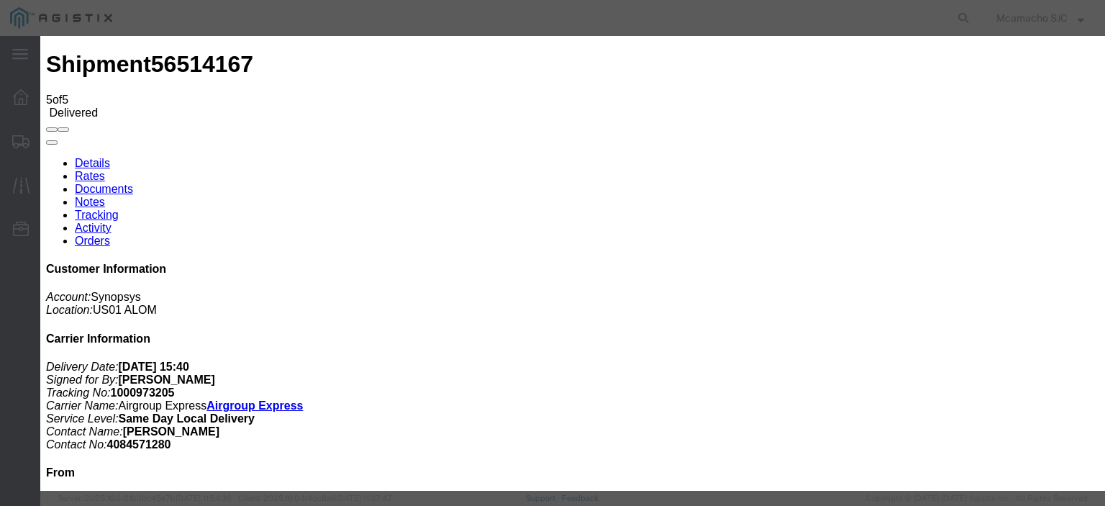
type input "C:\fakepath\1000973205 HCPOD.pdf"
drag, startPoint x: 481, startPoint y: 150, endPoint x: 498, endPoint y: 160, distance: 19.7
type input "AIRGROUP"
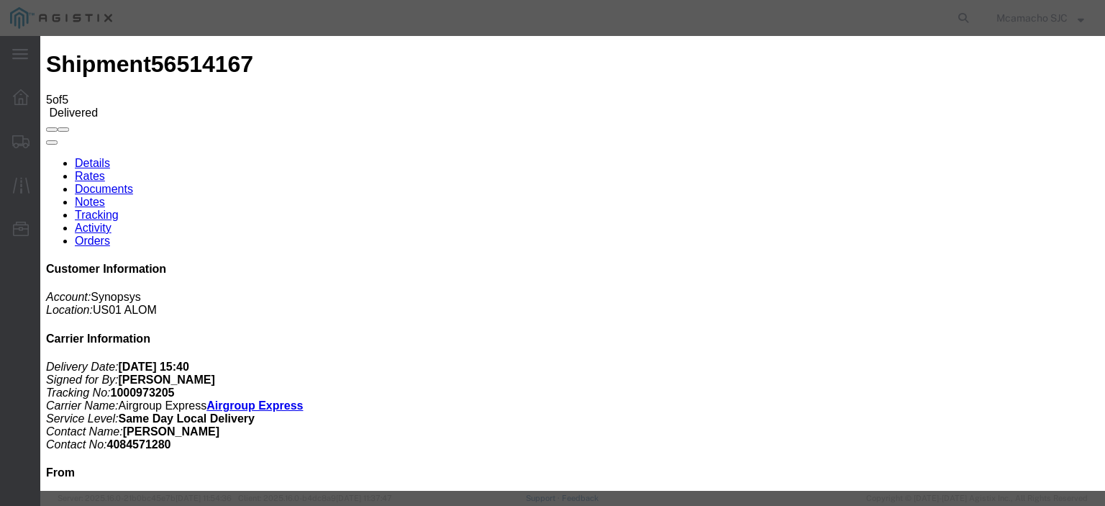
type input "POD"
drag, startPoint x: 852, startPoint y: 153, endPoint x: 860, endPoint y: 160, distance: 10.7
select select "PROOF_OF_DELIVERY"
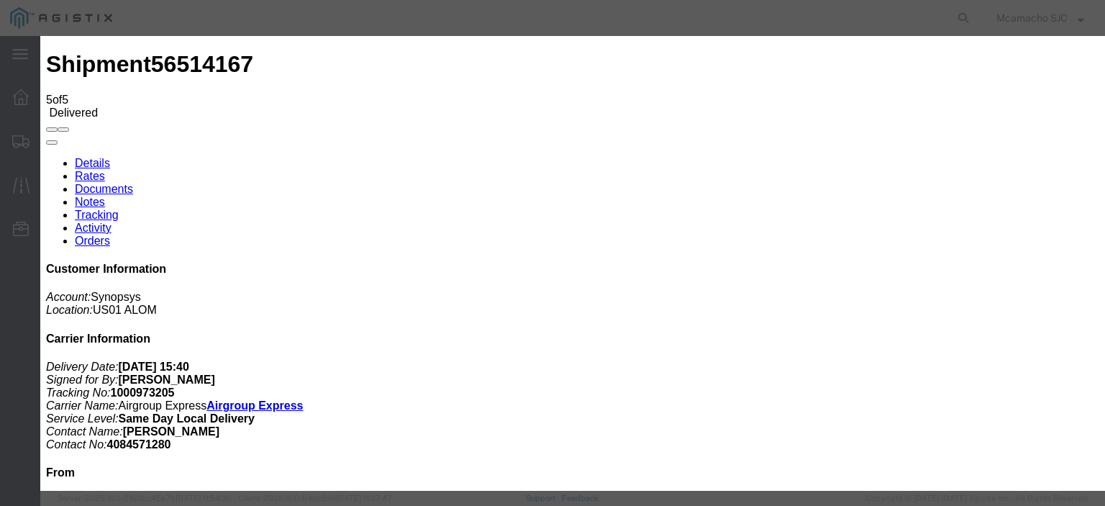
select select
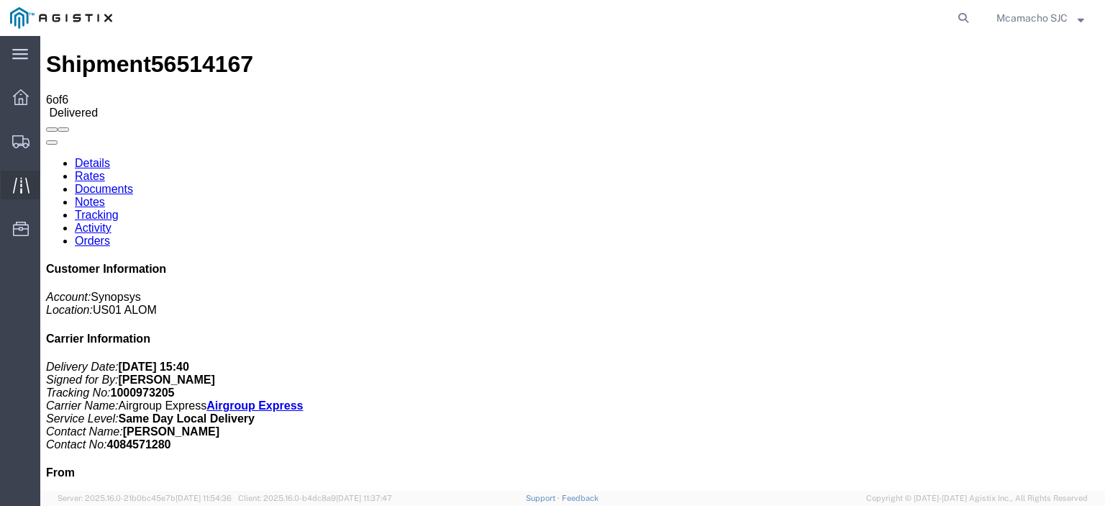
click at [20, 178] on icon at bounding box center [21, 185] width 17 height 17
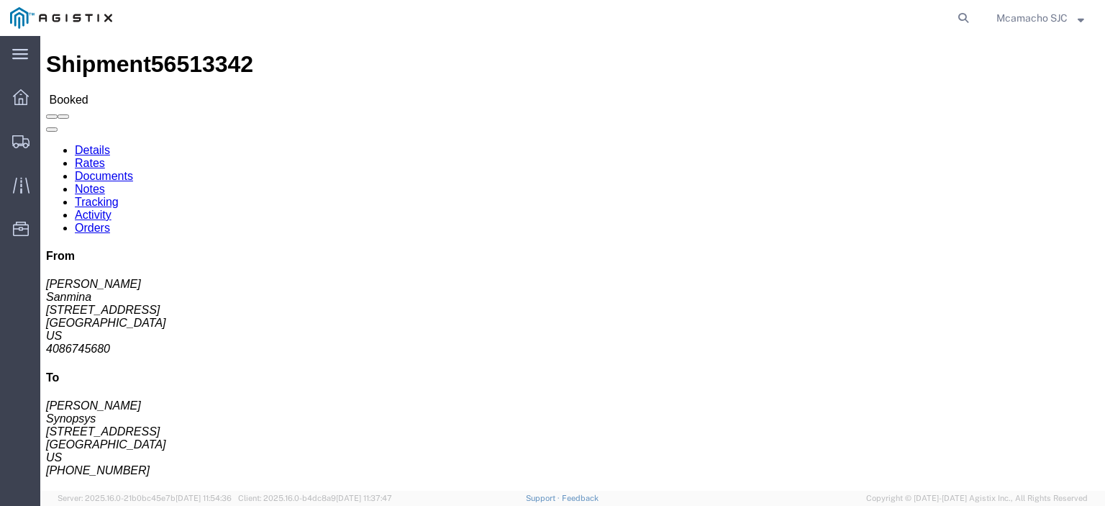
click link "Tracking"
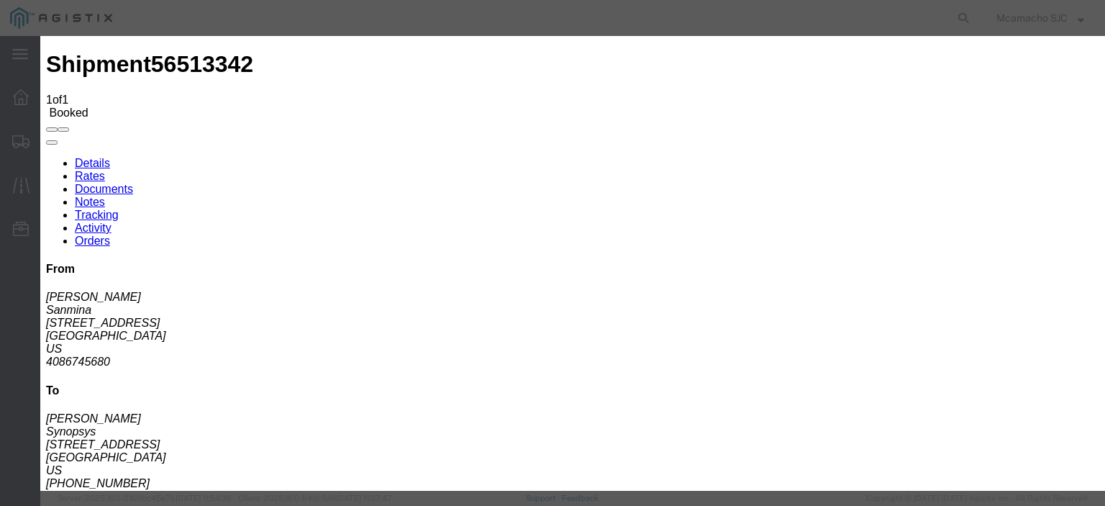
type input "[DATE]"
type input "3:40 PM"
select select "DELIVRED"
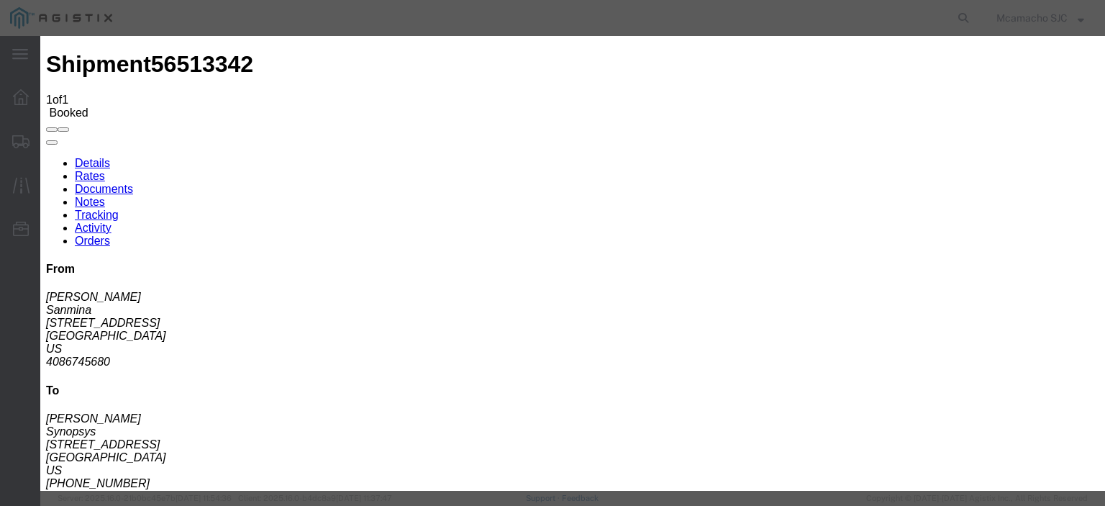
type input "[PERSON_NAME]"
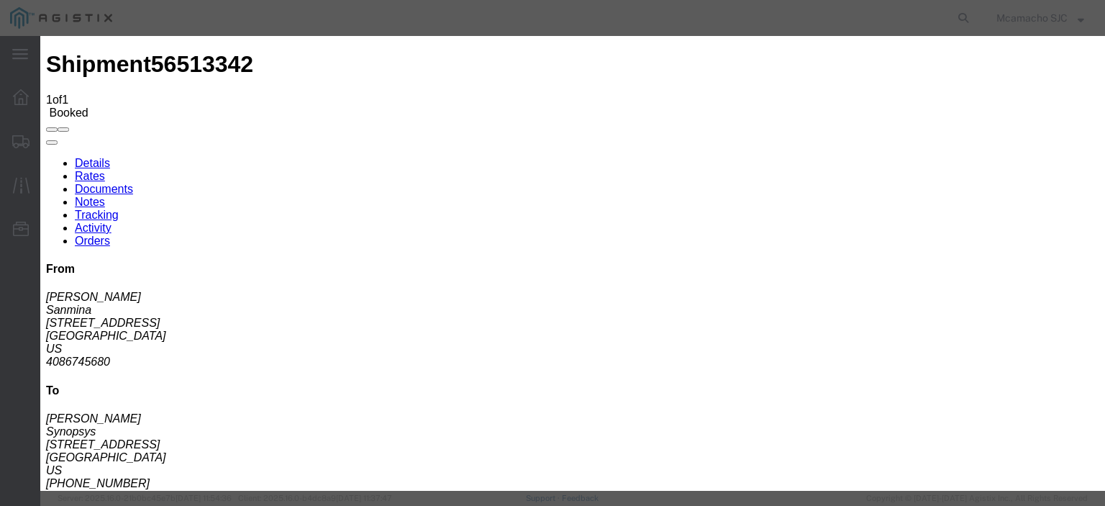
type input "[DATE]"
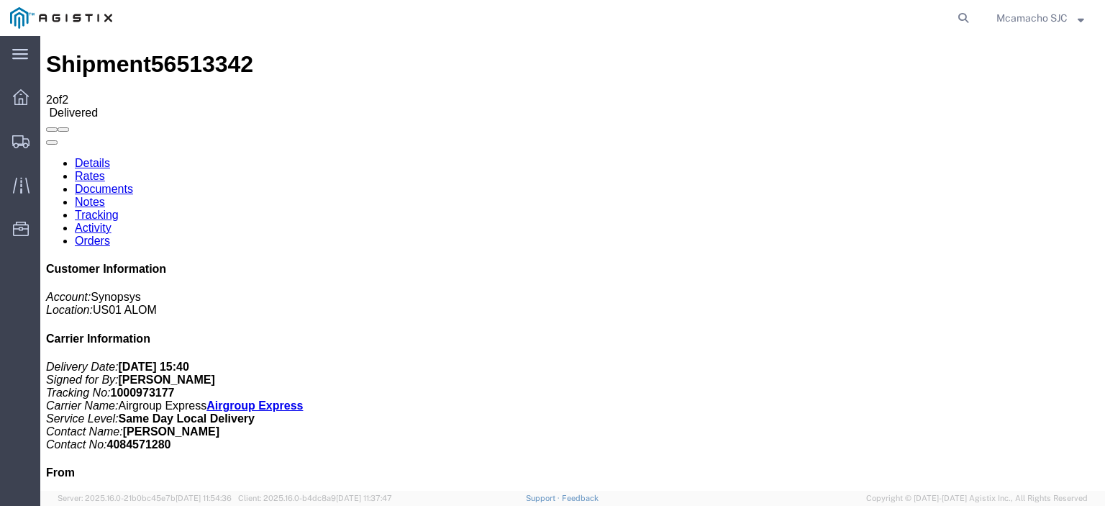
click at [133, 183] on link "Documents" at bounding box center [104, 189] width 58 height 12
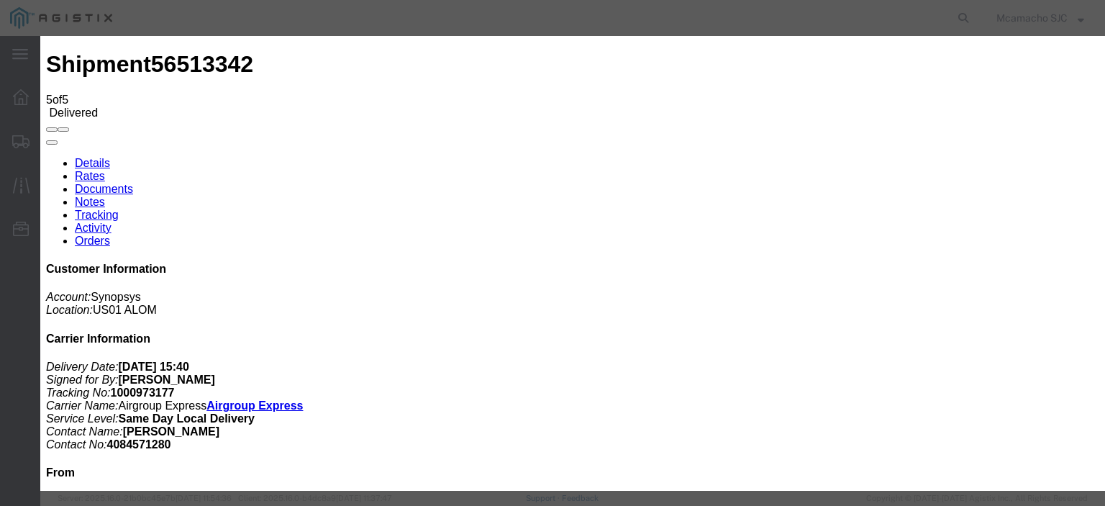
type input "C:\fakepath\1000973177 HCPOD.pdf"
type input "AIRGROUP"
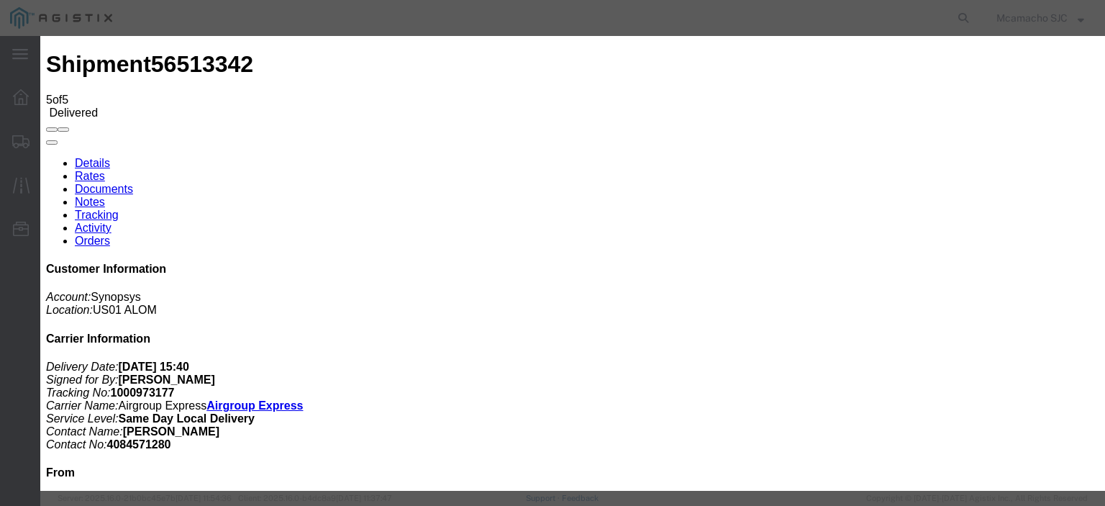
type input "POD"
drag, startPoint x: 877, startPoint y: 152, endPoint x: 882, endPoint y: 158, distance: 8.2
select select "PROOF_OF_DELIVERY"
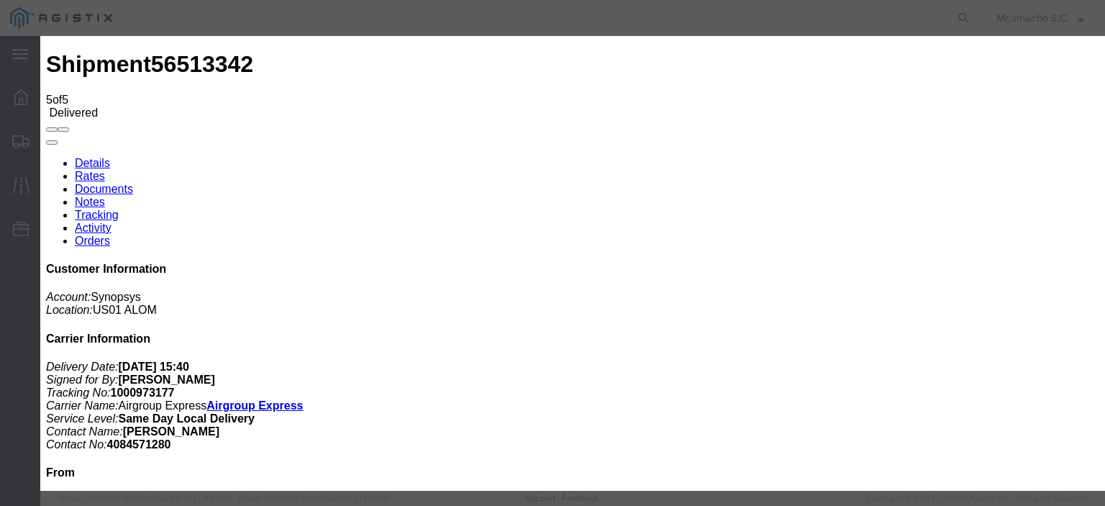
select select
